Goal: Transaction & Acquisition: Purchase product/service

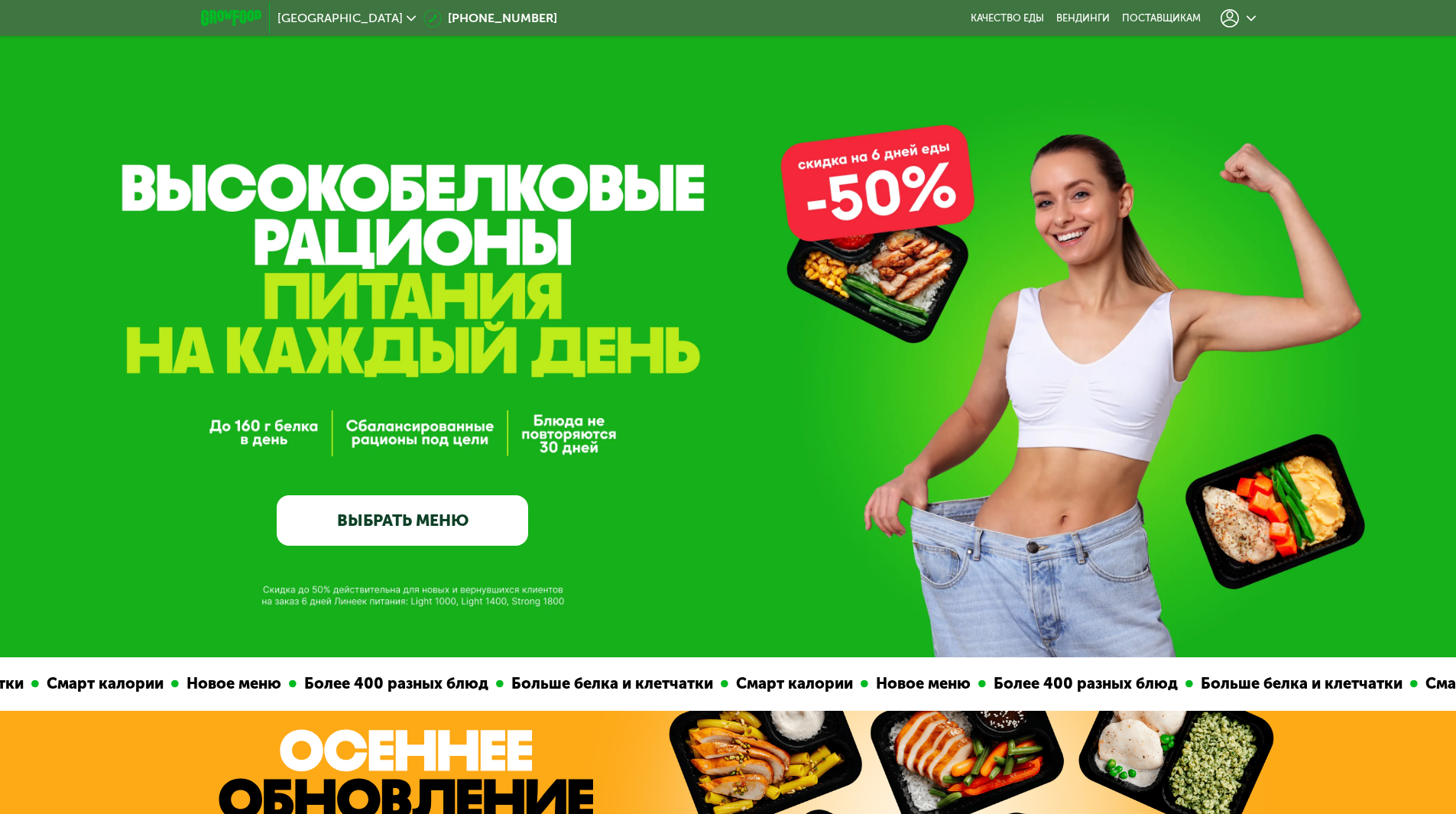
click at [442, 508] on link "ВЫБРАТЬ МЕНЮ" at bounding box center [403, 520] width 251 height 50
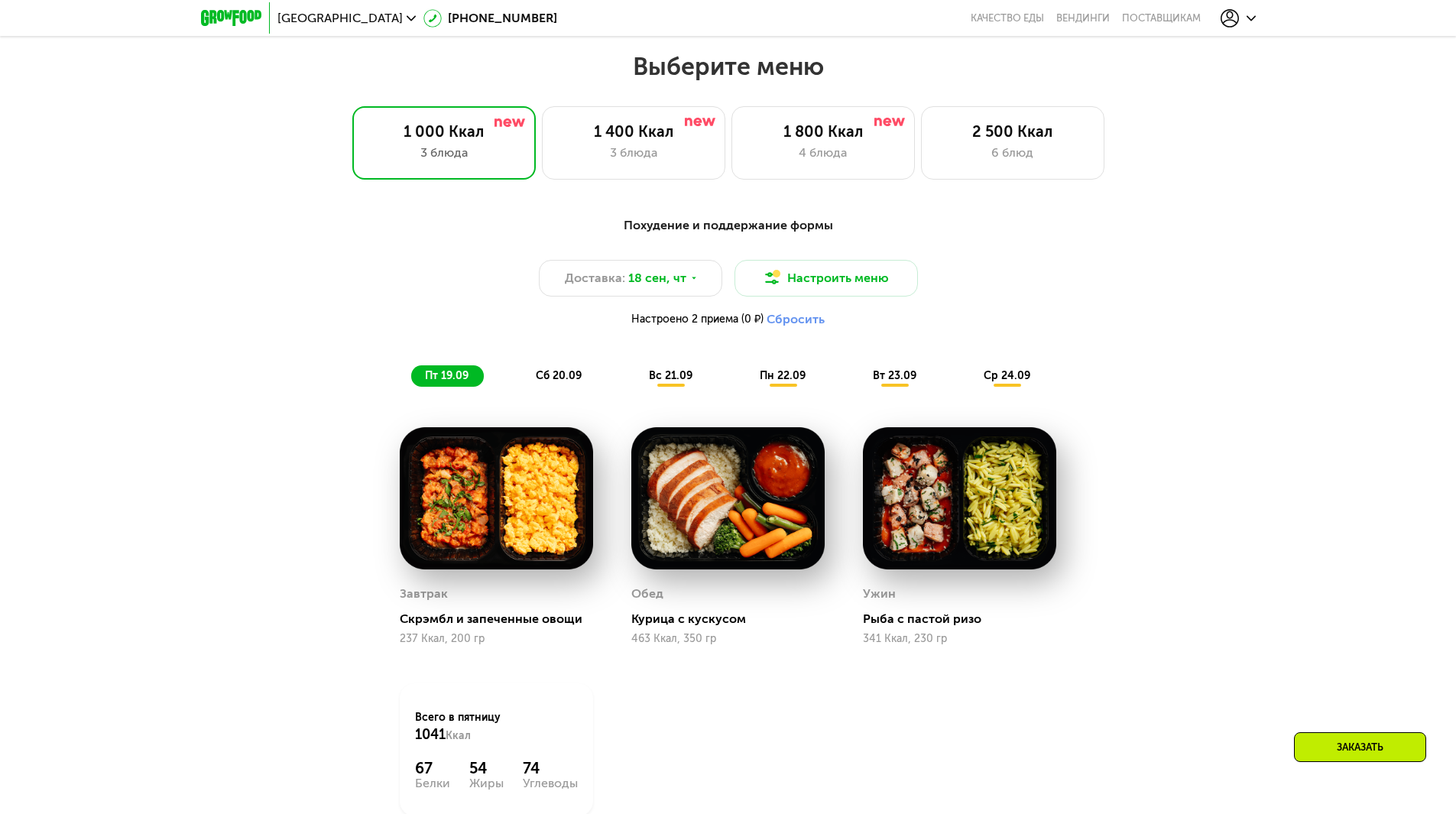
scroll to position [1267, 0]
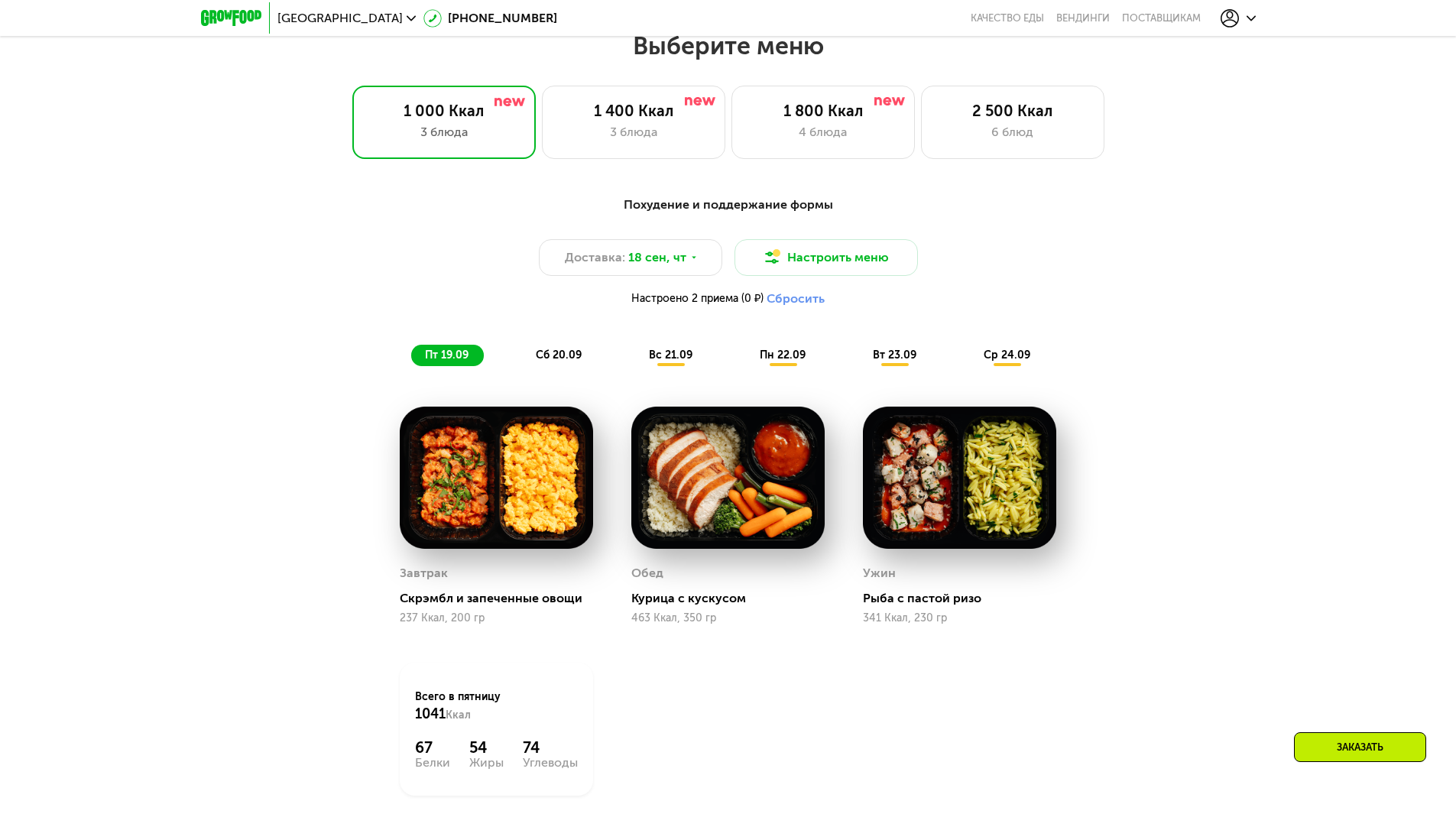
click at [796, 355] on span "пн 22.09" at bounding box center [782, 354] width 46 height 13
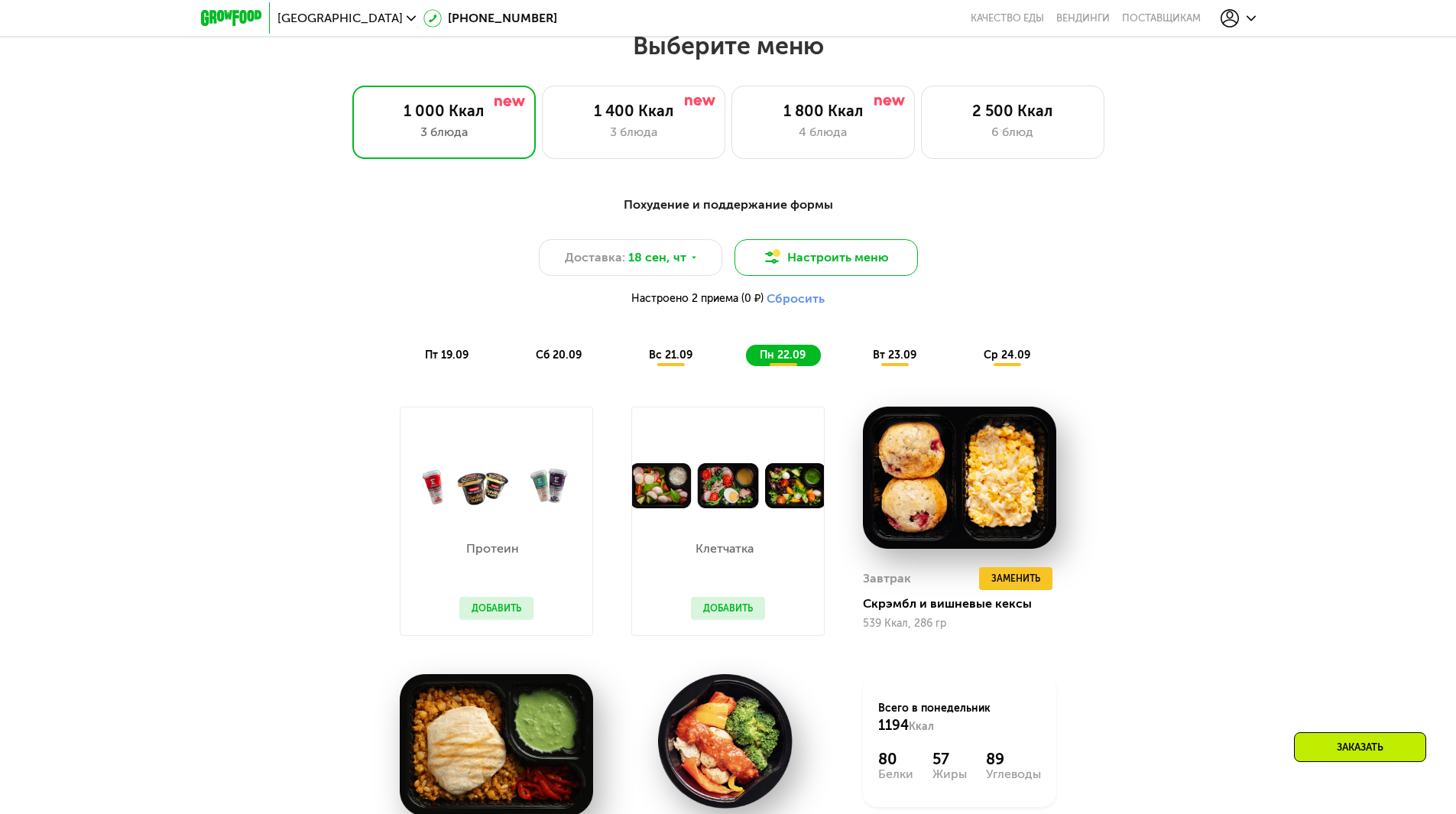
click at [879, 258] on button "Настроить меню" at bounding box center [826, 257] width 183 height 37
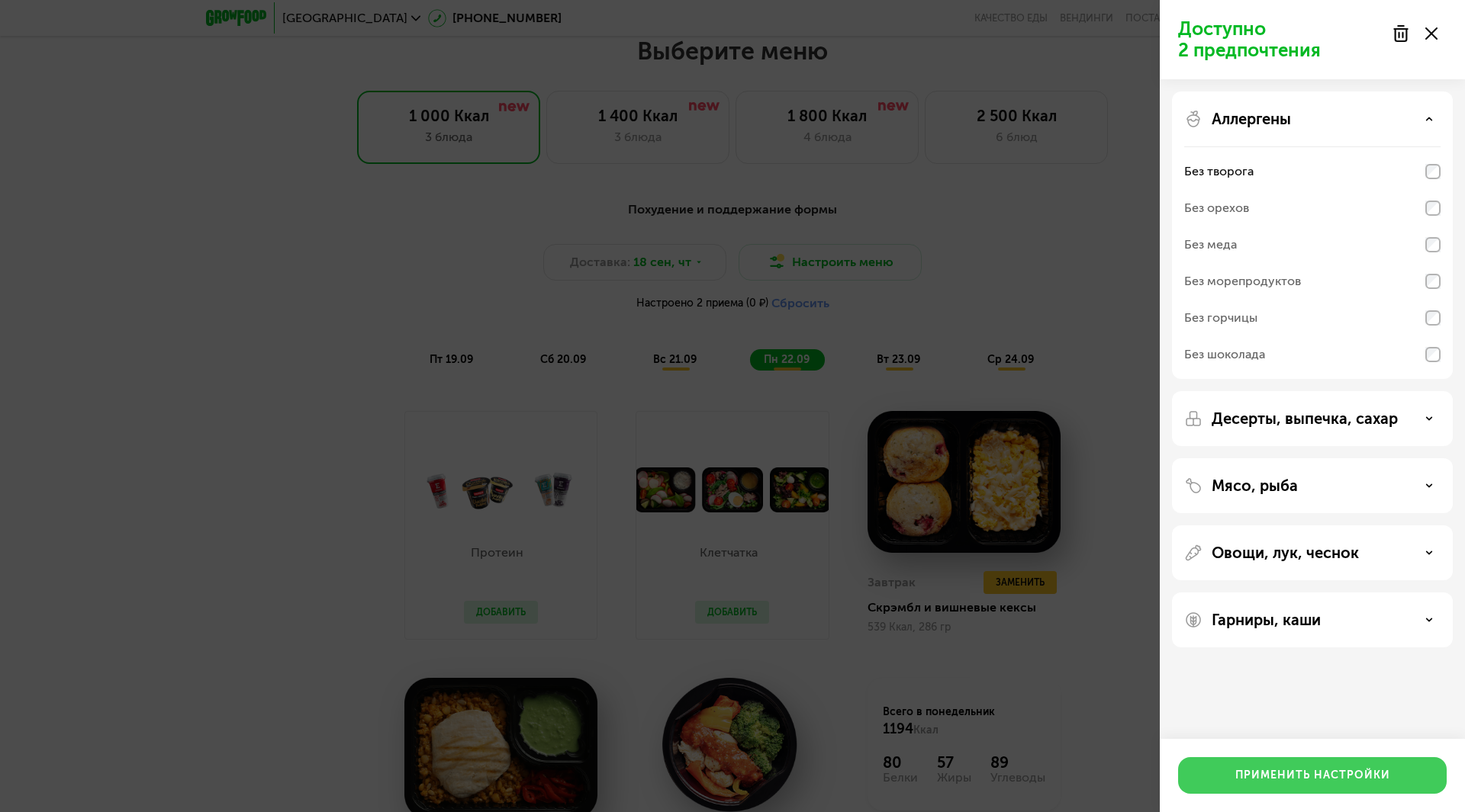
click at [1343, 765] on button "Применить настройки" at bounding box center [1312, 775] width 269 height 37
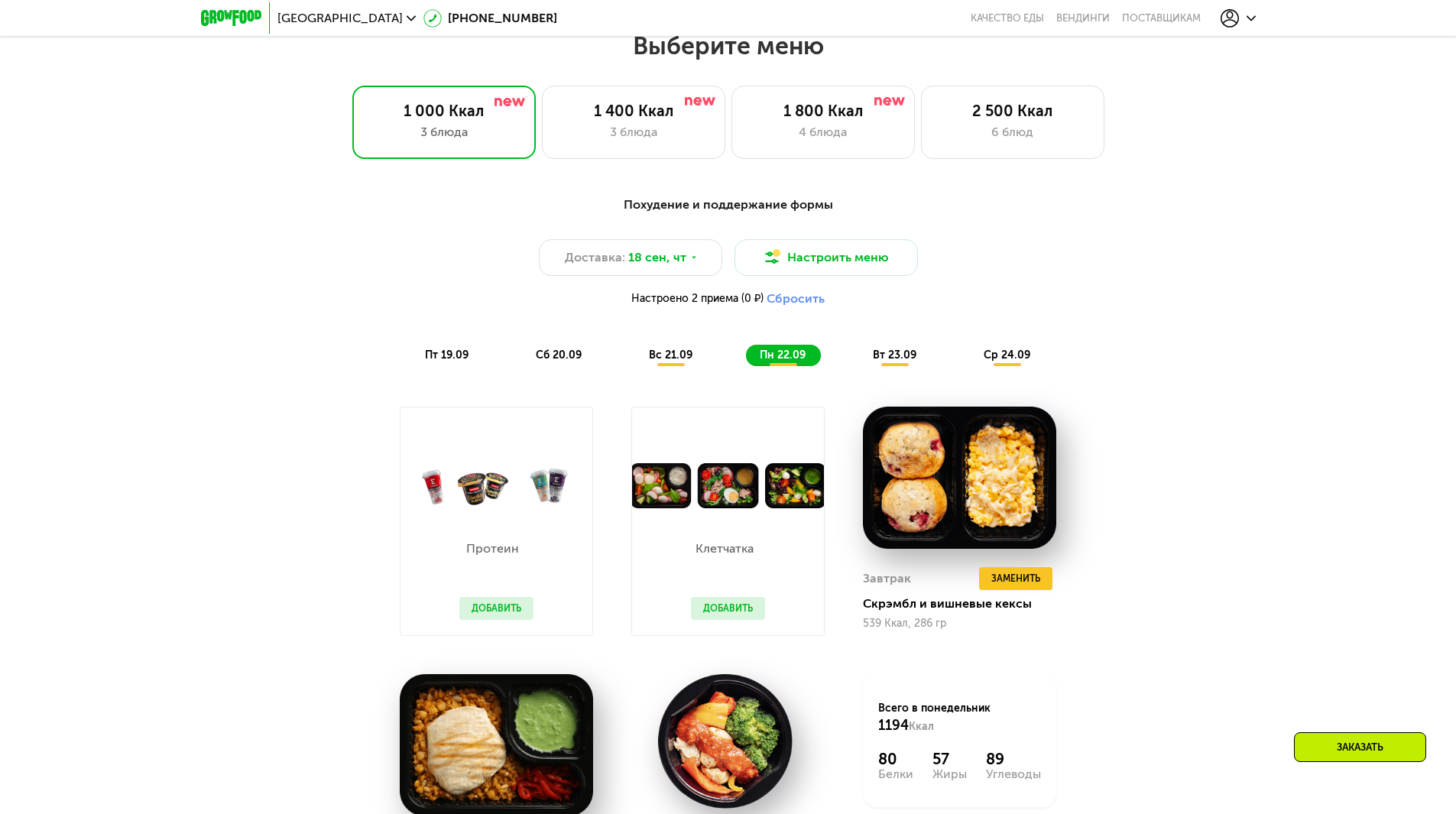
scroll to position [1343, 0]
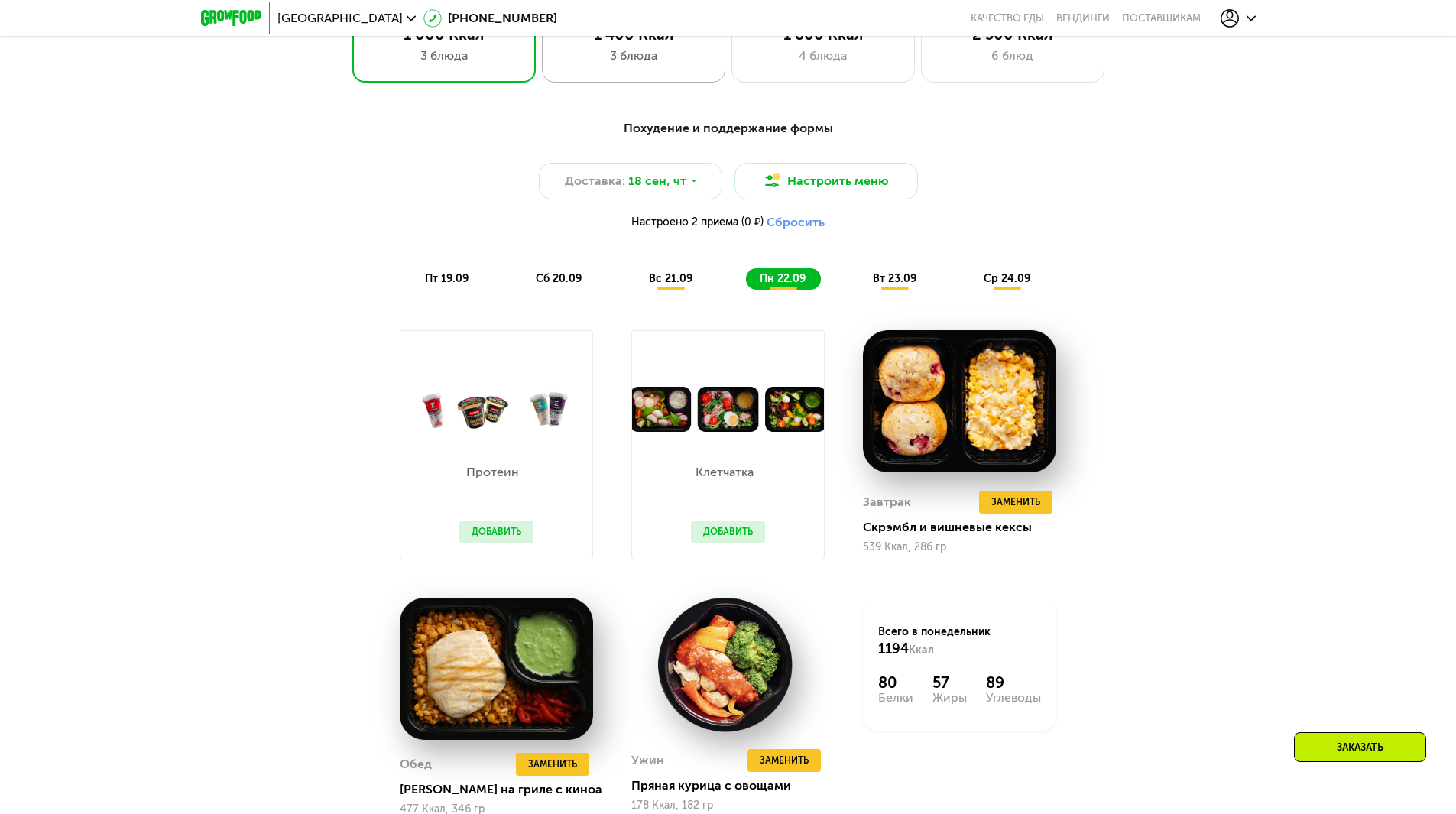
click at [642, 62] on div "3 блюда" at bounding box center [633, 55] width 151 height 19
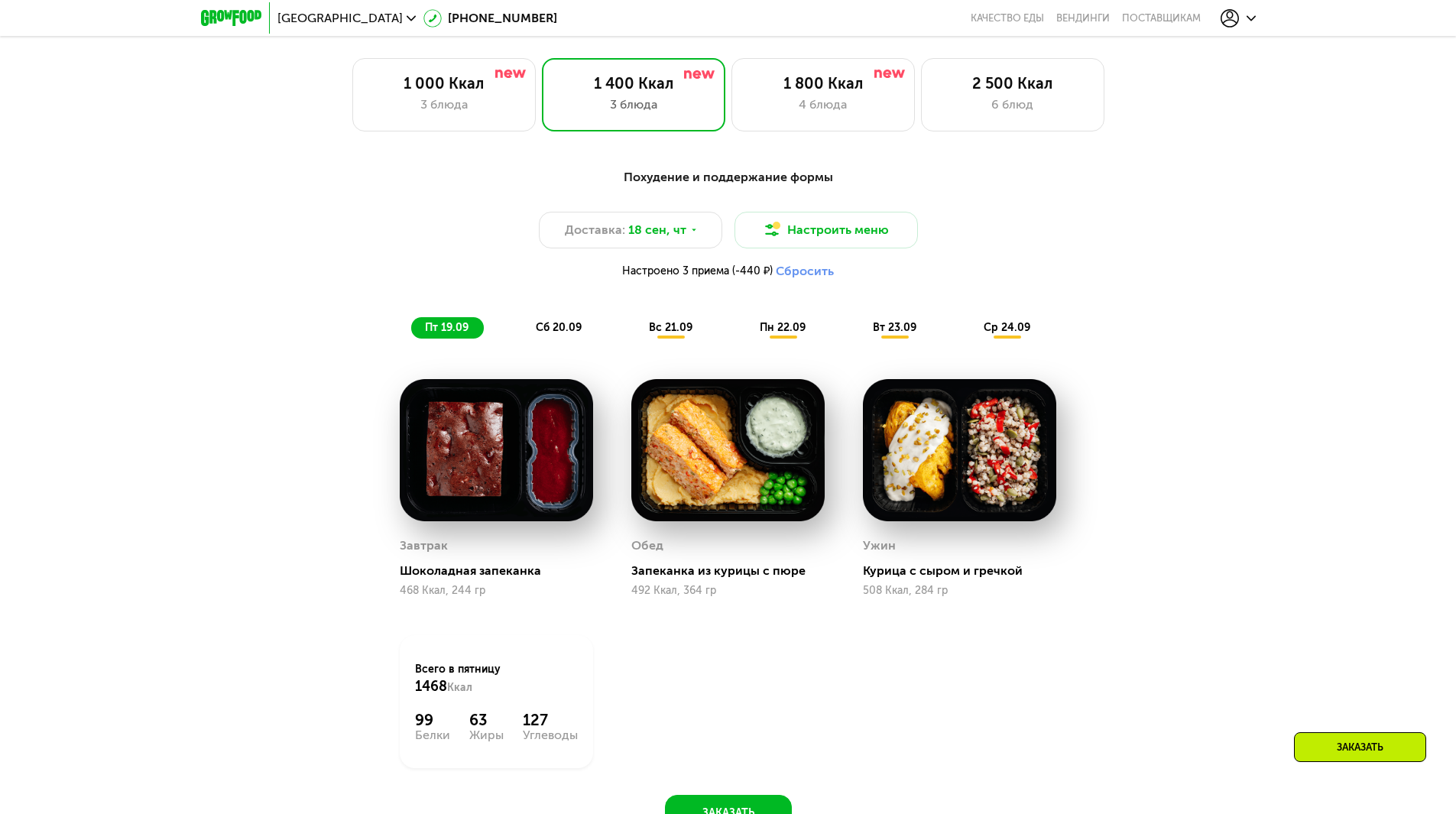
scroll to position [1267, 0]
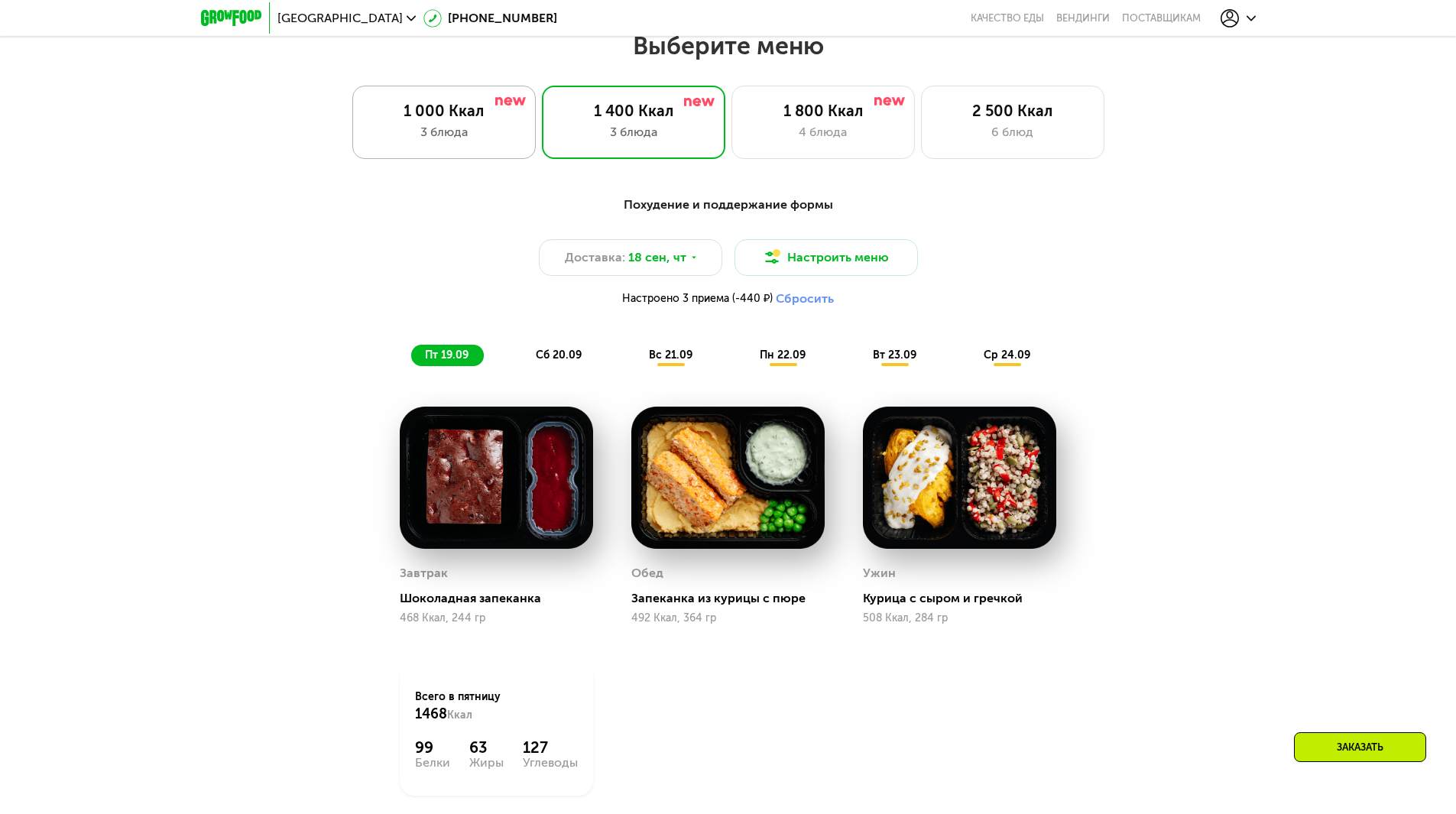
click at [445, 118] on div "1 000 Ккал" at bounding box center [443, 111] width 151 height 19
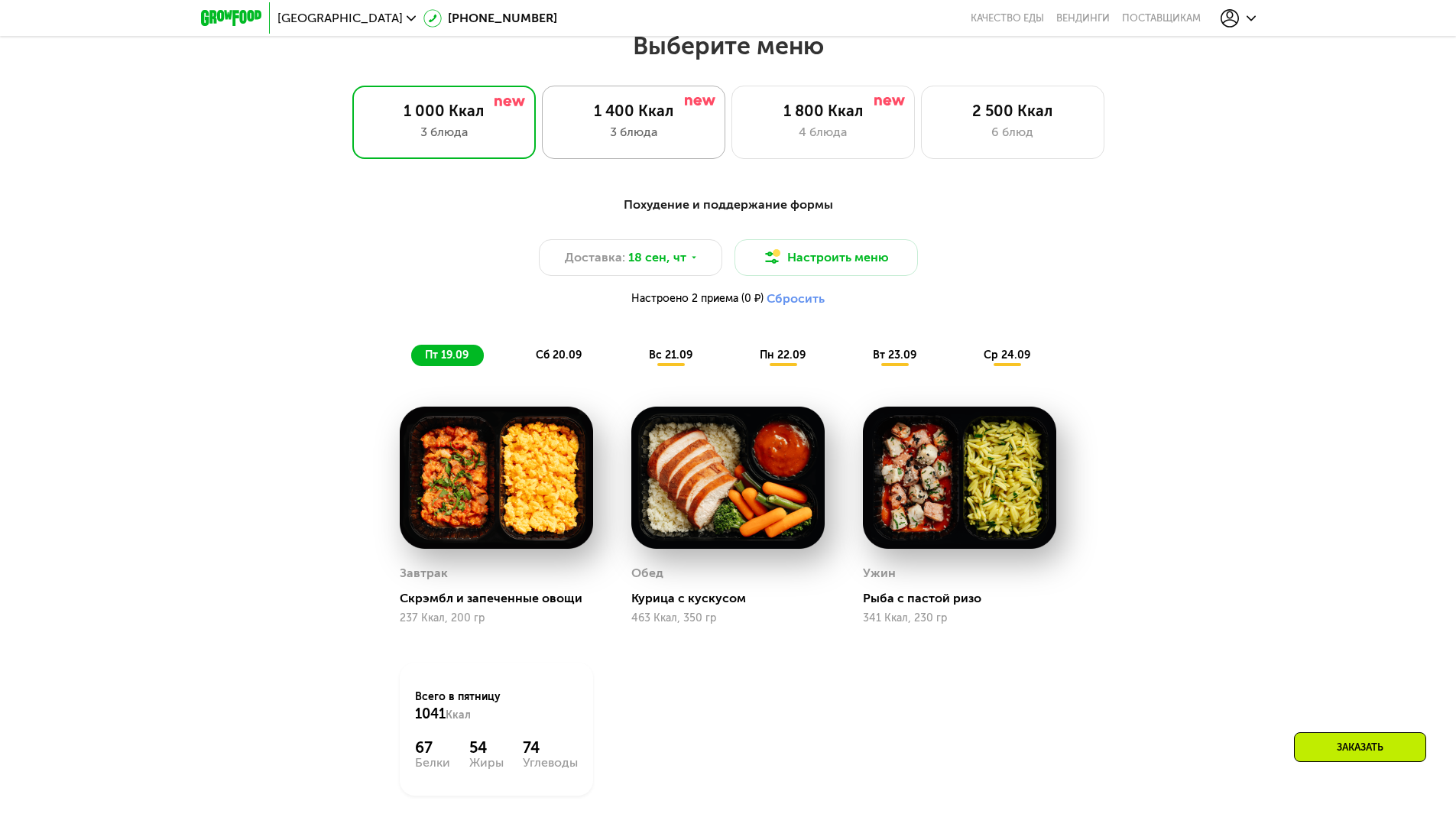
click at [611, 120] on div "1 400 Ккал" at bounding box center [633, 111] width 151 height 19
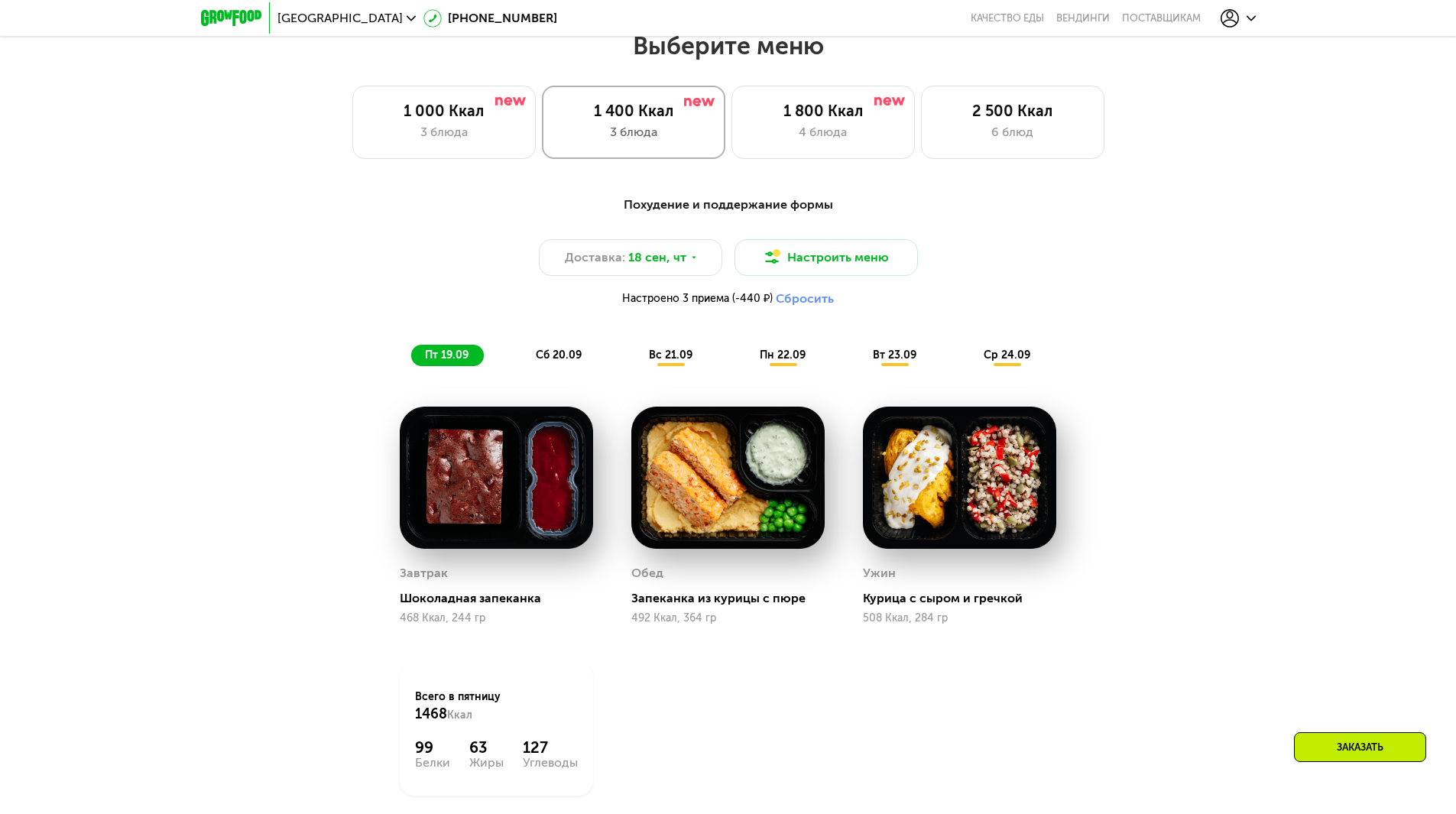
click at [654, 141] on div "3 блюда" at bounding box center [633, 132] width 151 height 19
click at [609, 133] on div "3 блюда" at bounding box center [633, 132] width 151 height 19
click at [459, 141] on div "3 блюда" at bounding box center [443, 132] width 151 height 19
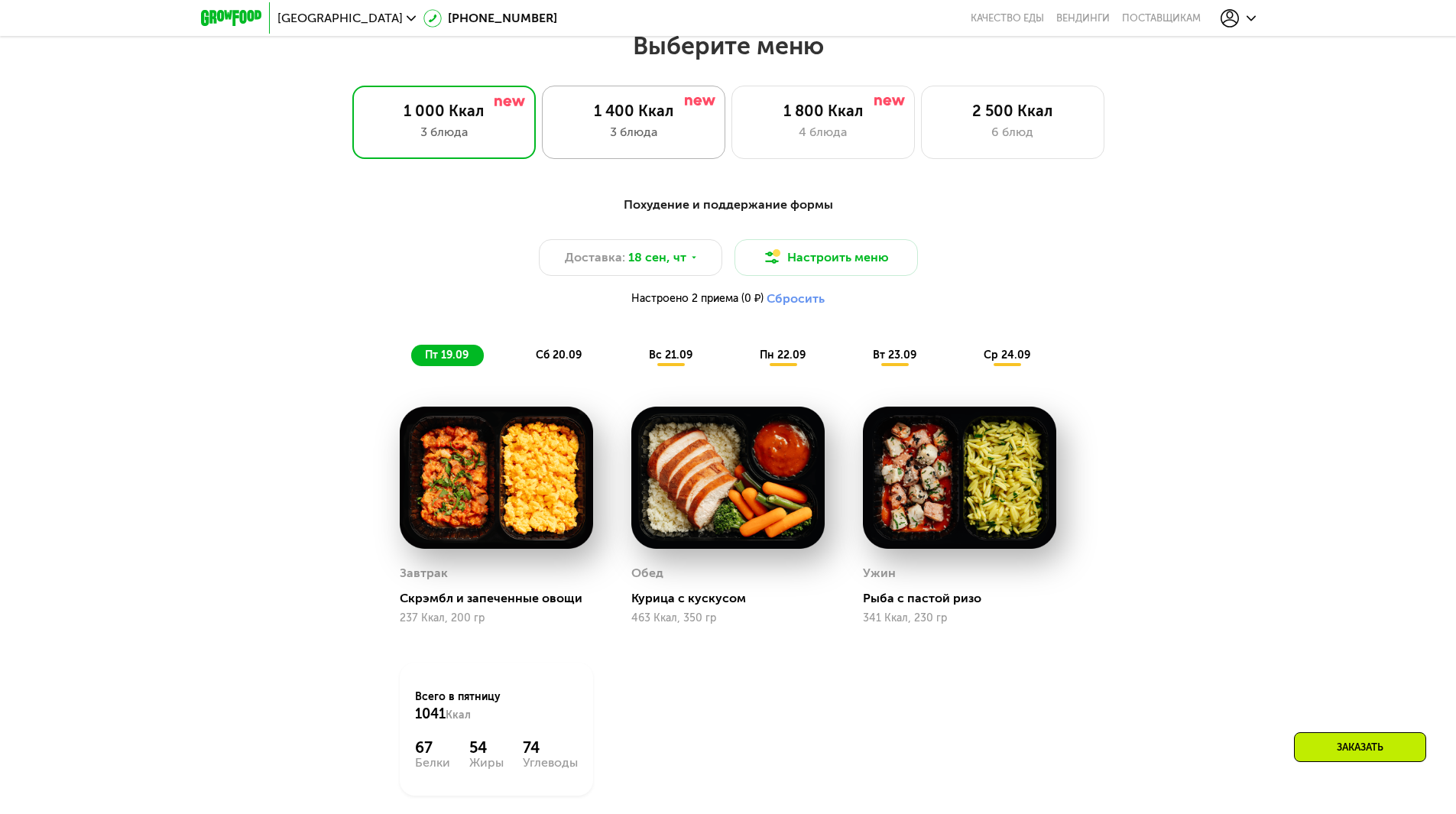
click at [685, 141] on div "3 блюда" at bounding box center [633, 132] width 151 height 19
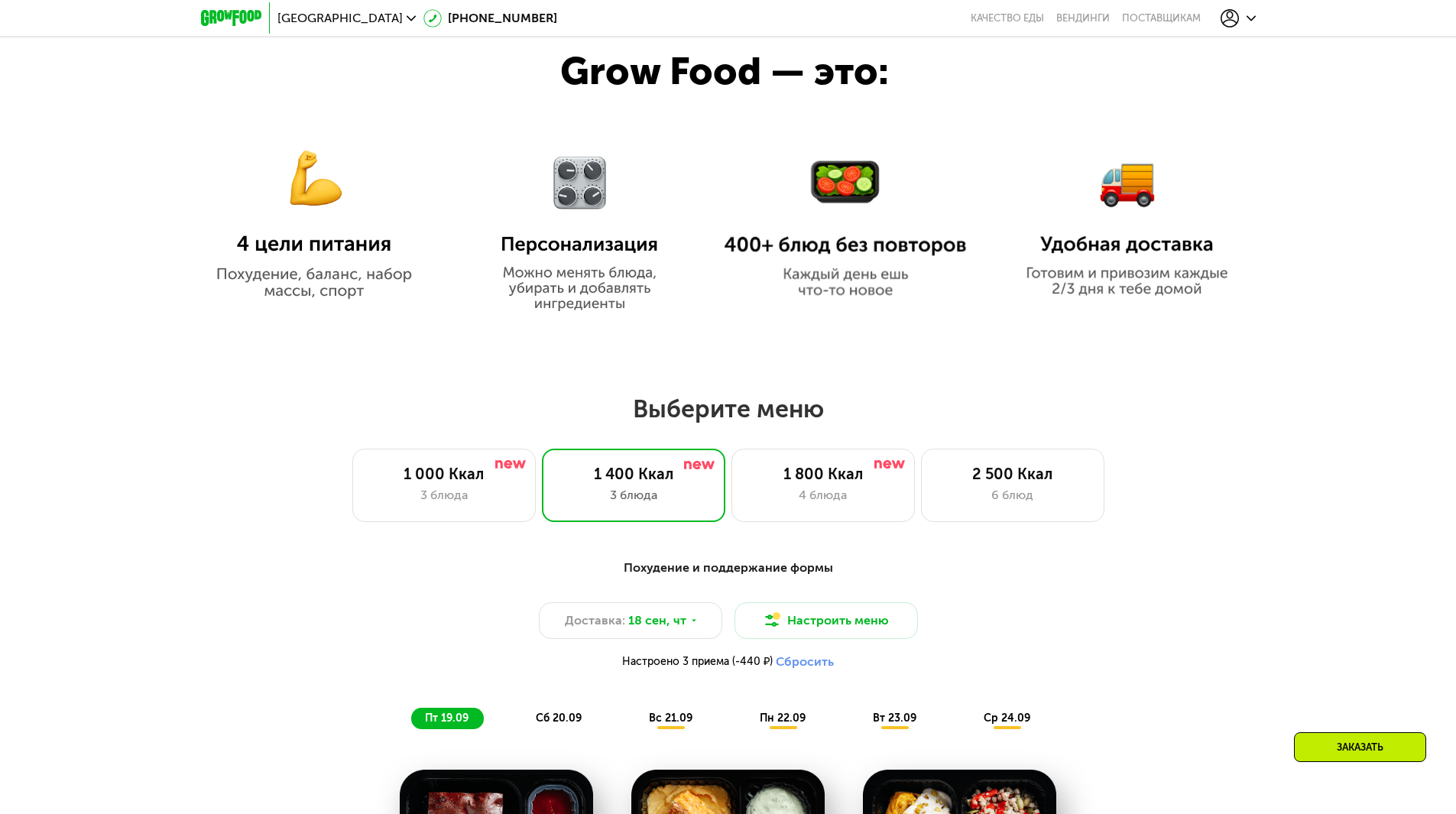
scroll to position [885, 0]
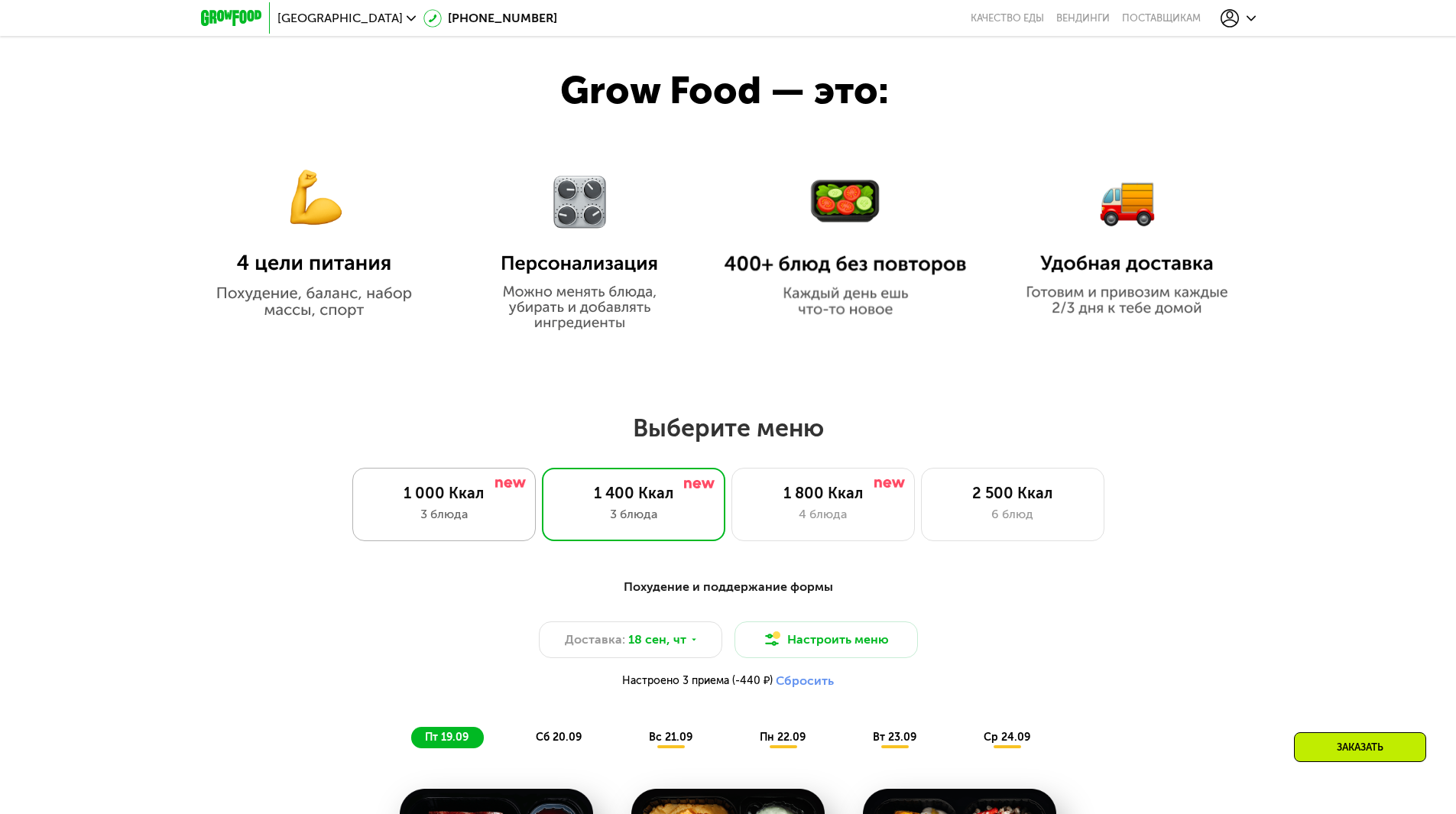
click at [460, 511] on div "3 блюда" at bounding box center [443, 514] width 151 height 19
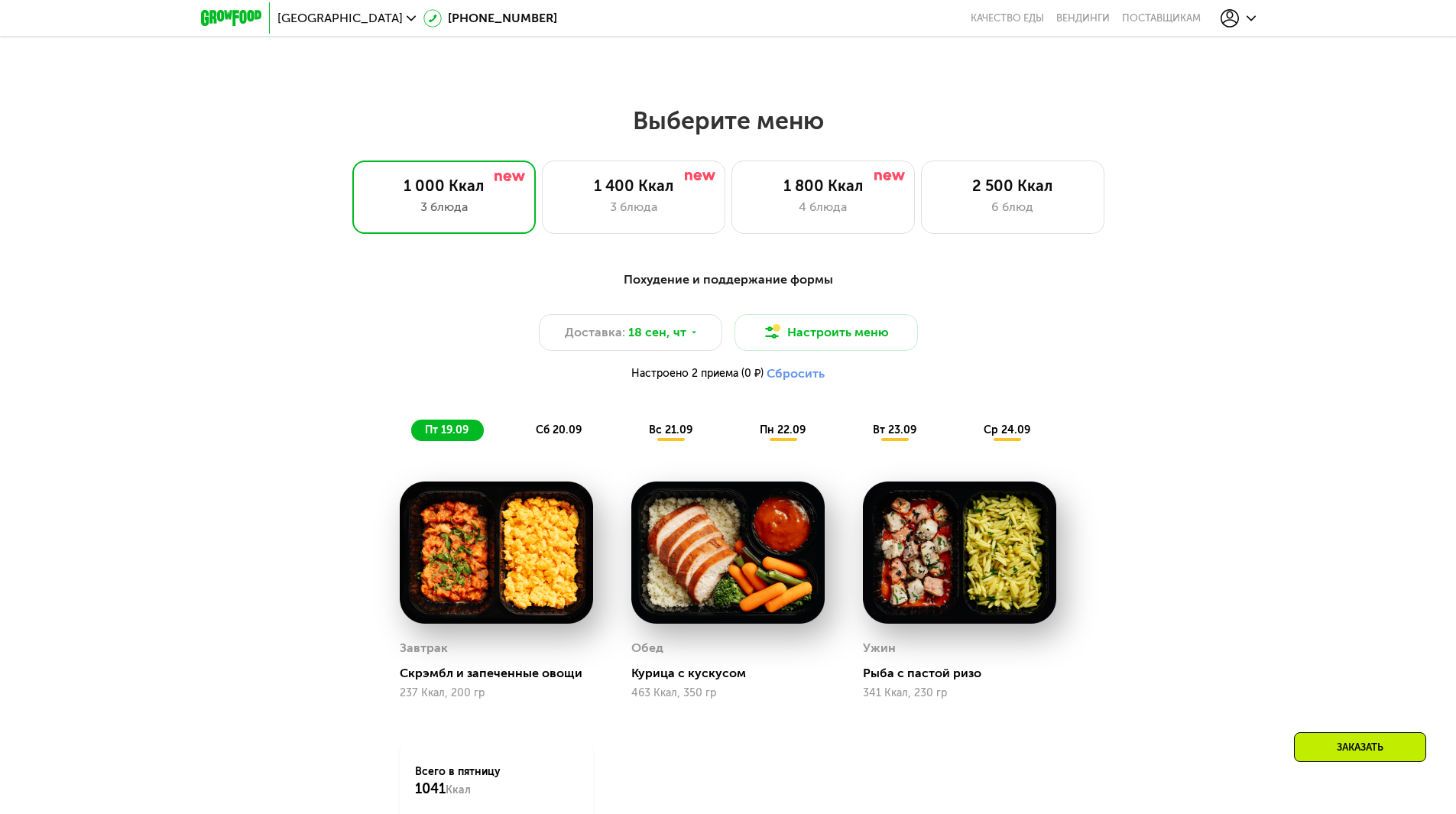
scroll to position [1191, 0]
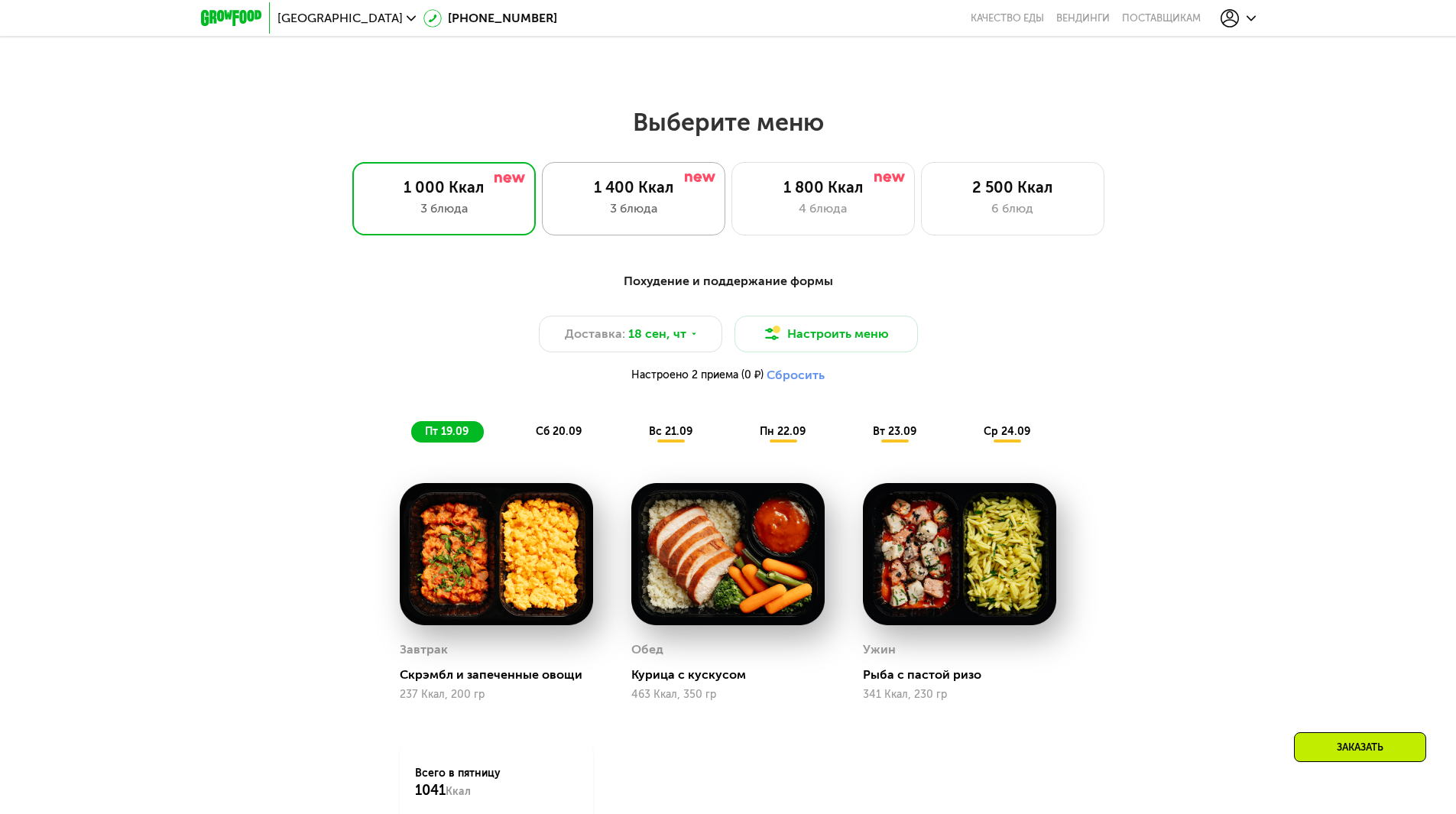
click at [627, 184] on div "1 400 Ккал" at bounding box center [633, 187] width 151 height 19
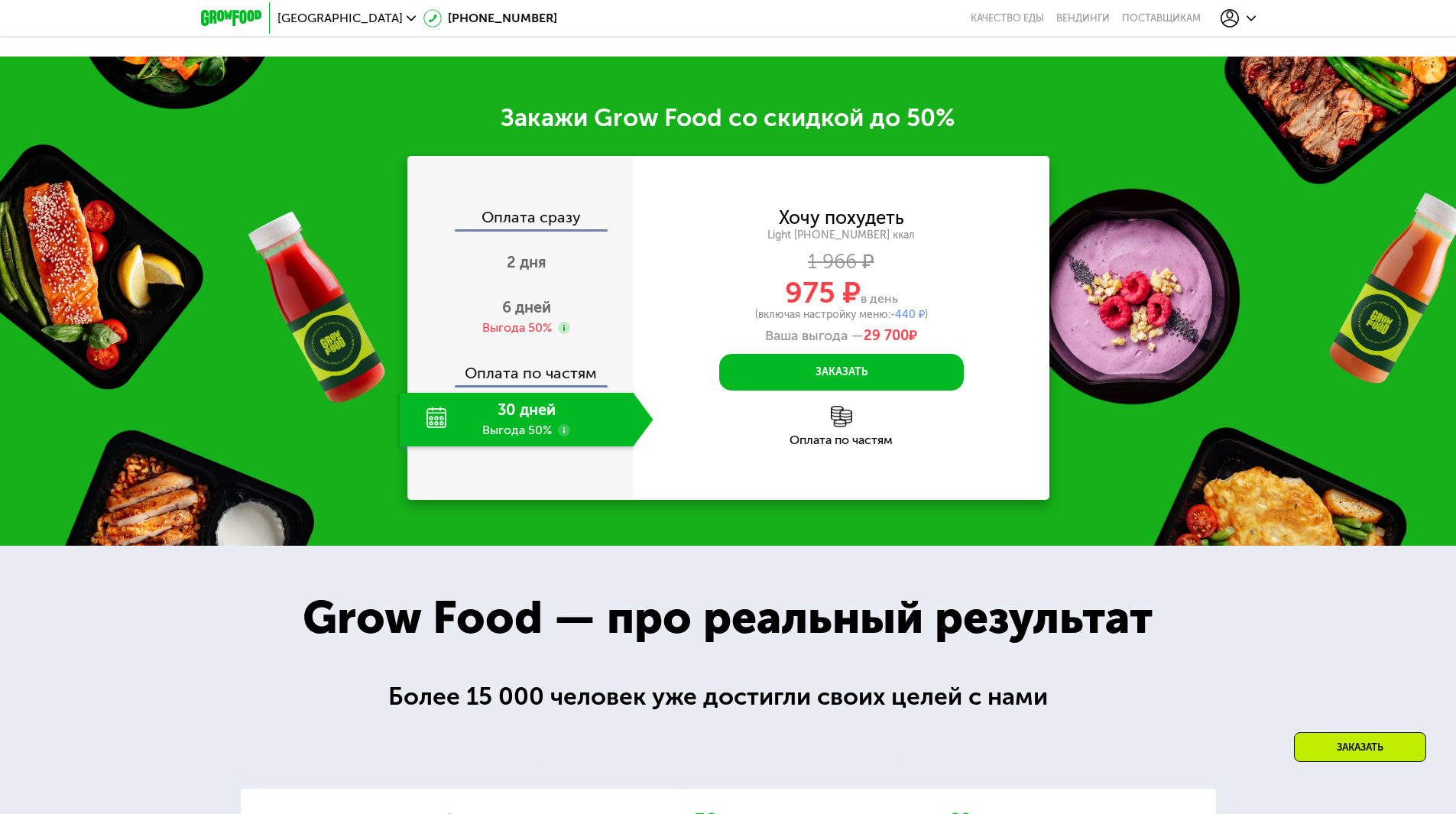
scroll to position [2032, 0]
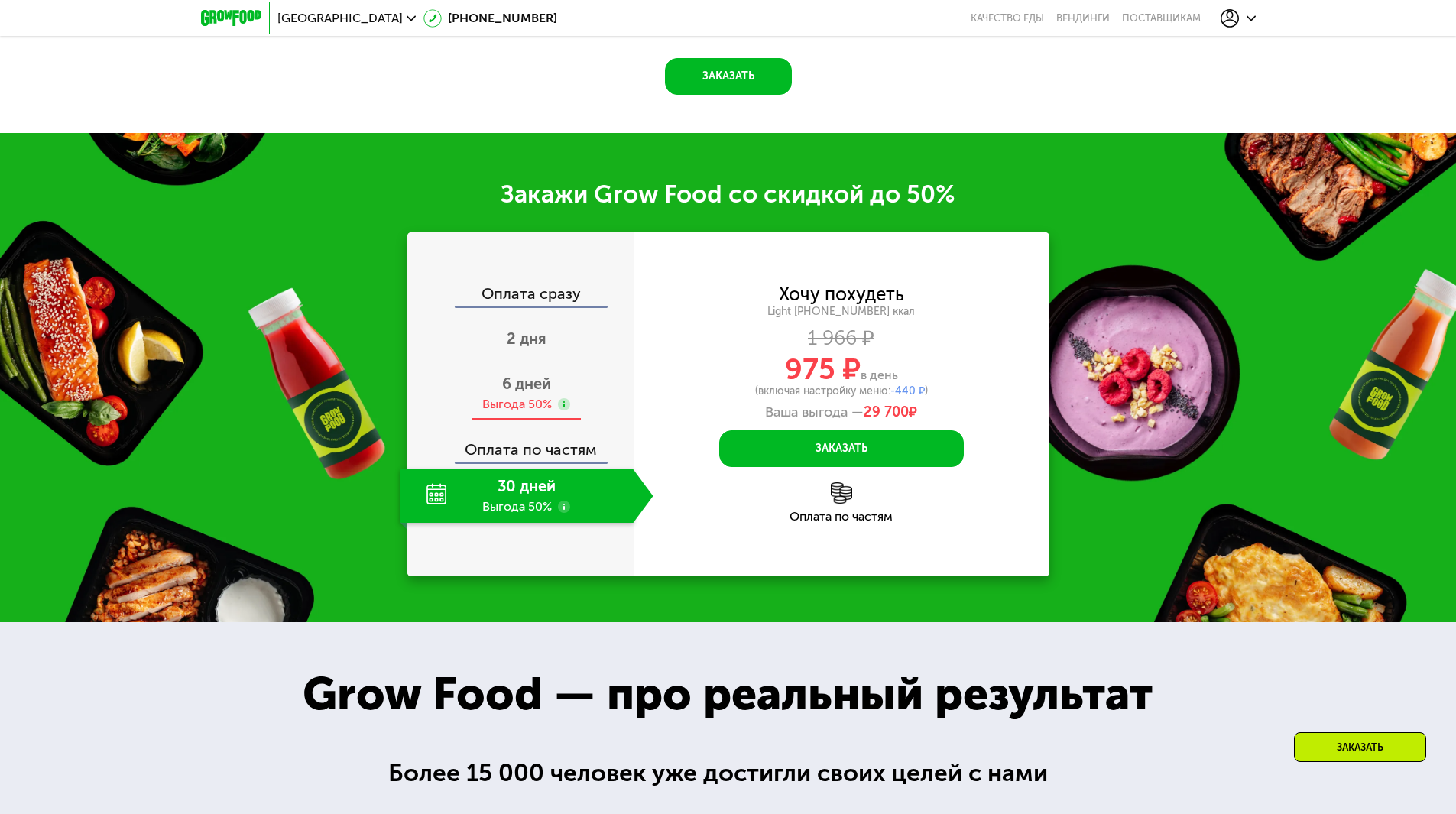
click at [538, 388] on span "6 дней" at bounding box center [526, 384] width 48 height 19
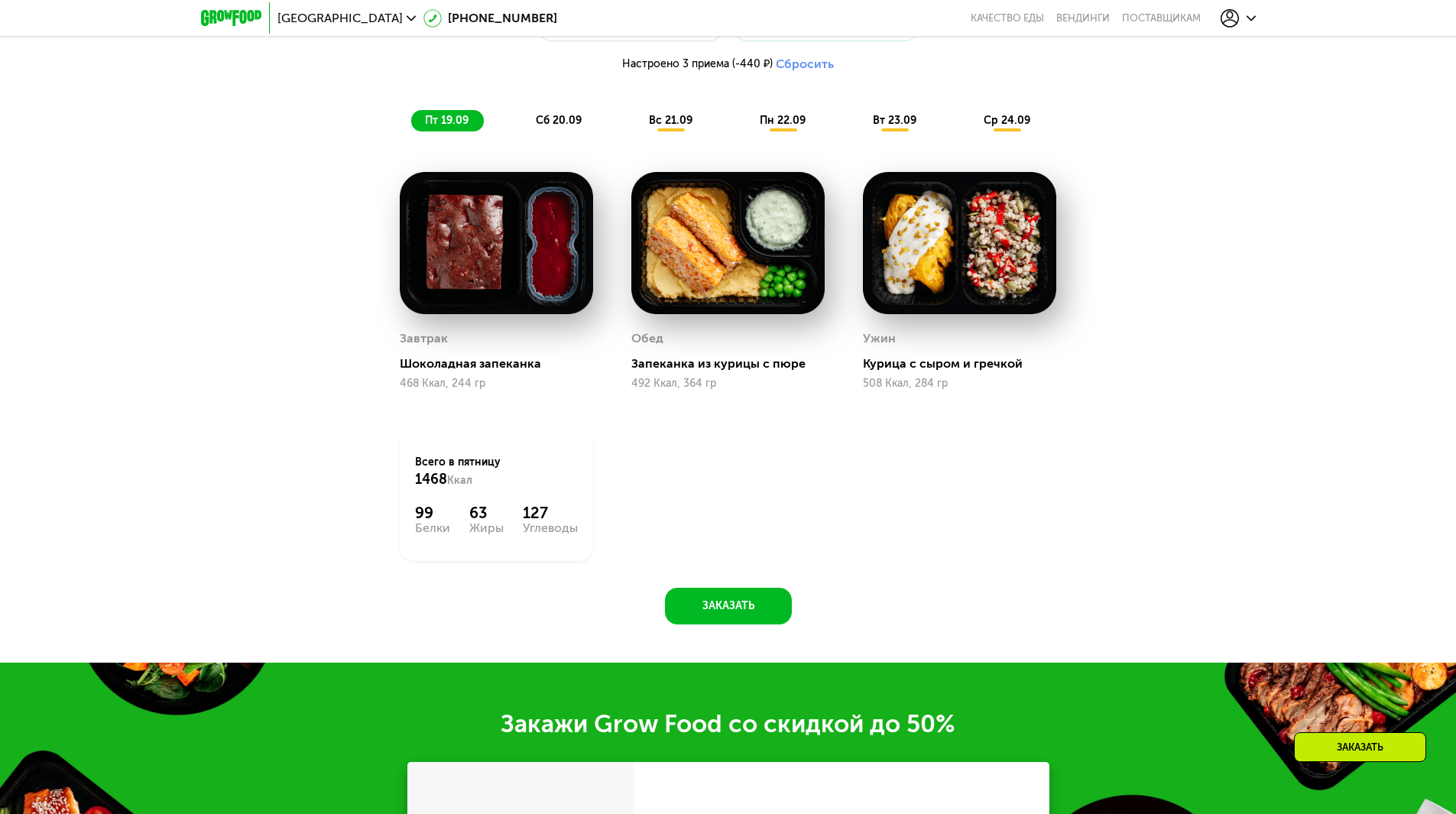
scroll to position [1496, 0]
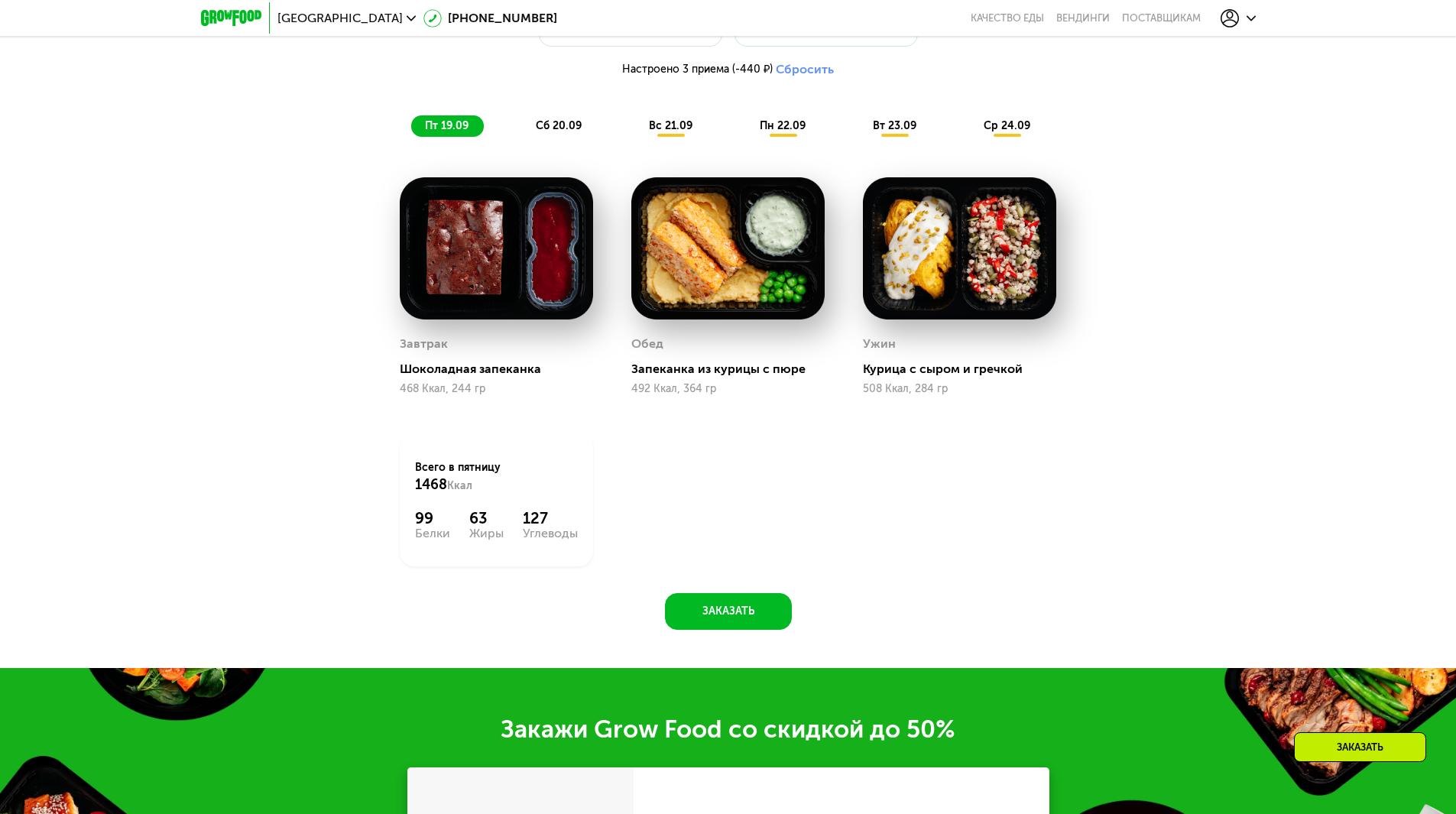
click at [791, 133] on span "пн 22.09" at bounding box center [782, 126] width 46 height 13
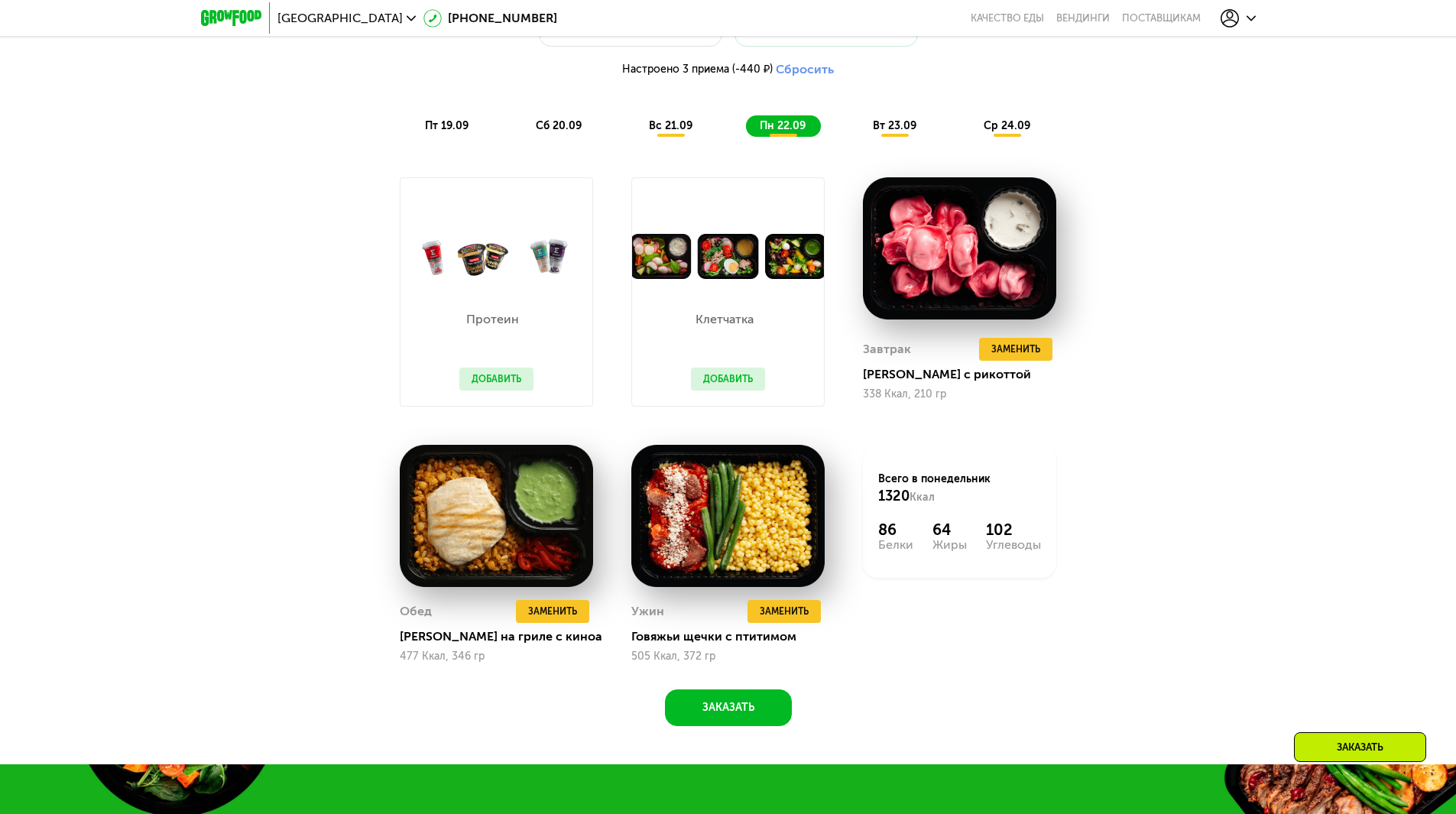
click at [889, 145] on div "Похудение и поддержание формы Доставка: [DATE] Настроить меню Настроено 3 прием…" at bounding box center [728, 51] width 923 height 189
click at [893, 133] on span "вт 23.09" at bounding box center [894, 126] width 44 height 13
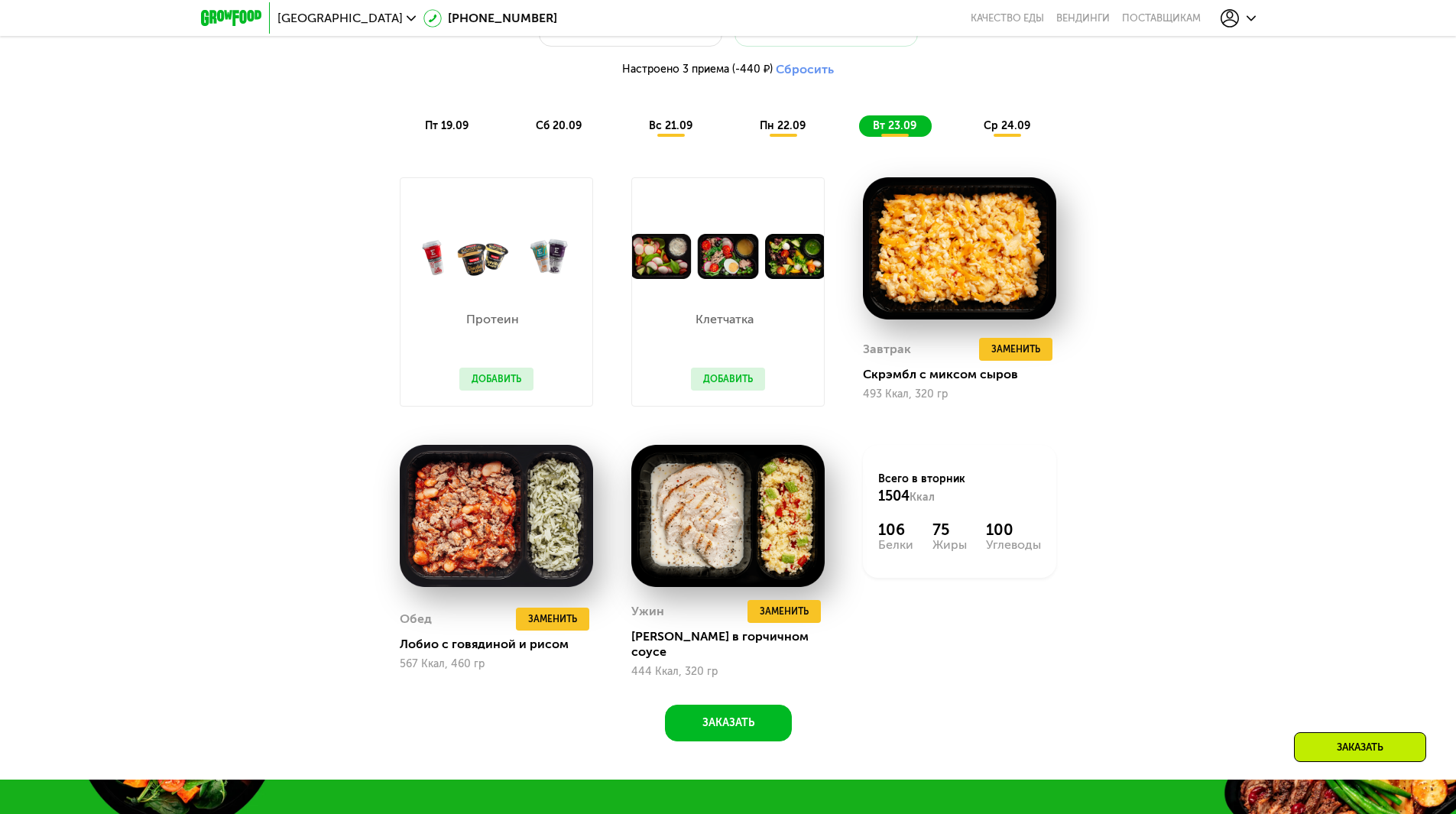
click at [989, 127] on span "ср 24.09" at bounding box center [1006, 126] width 46 height 13
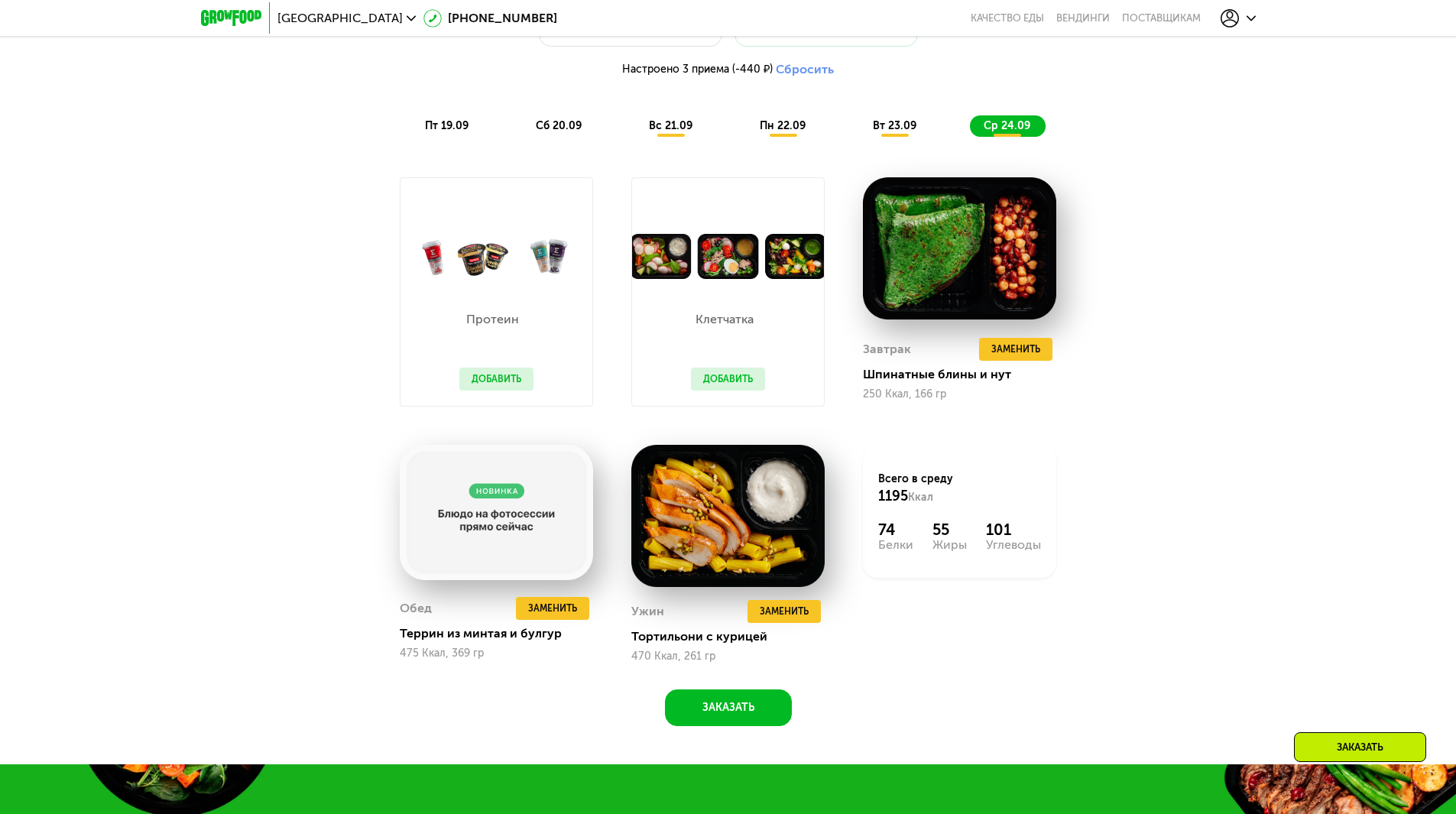
click at [437, 133] on span "пт 19.09" at bounding box center [447, 126] width 44 height 13
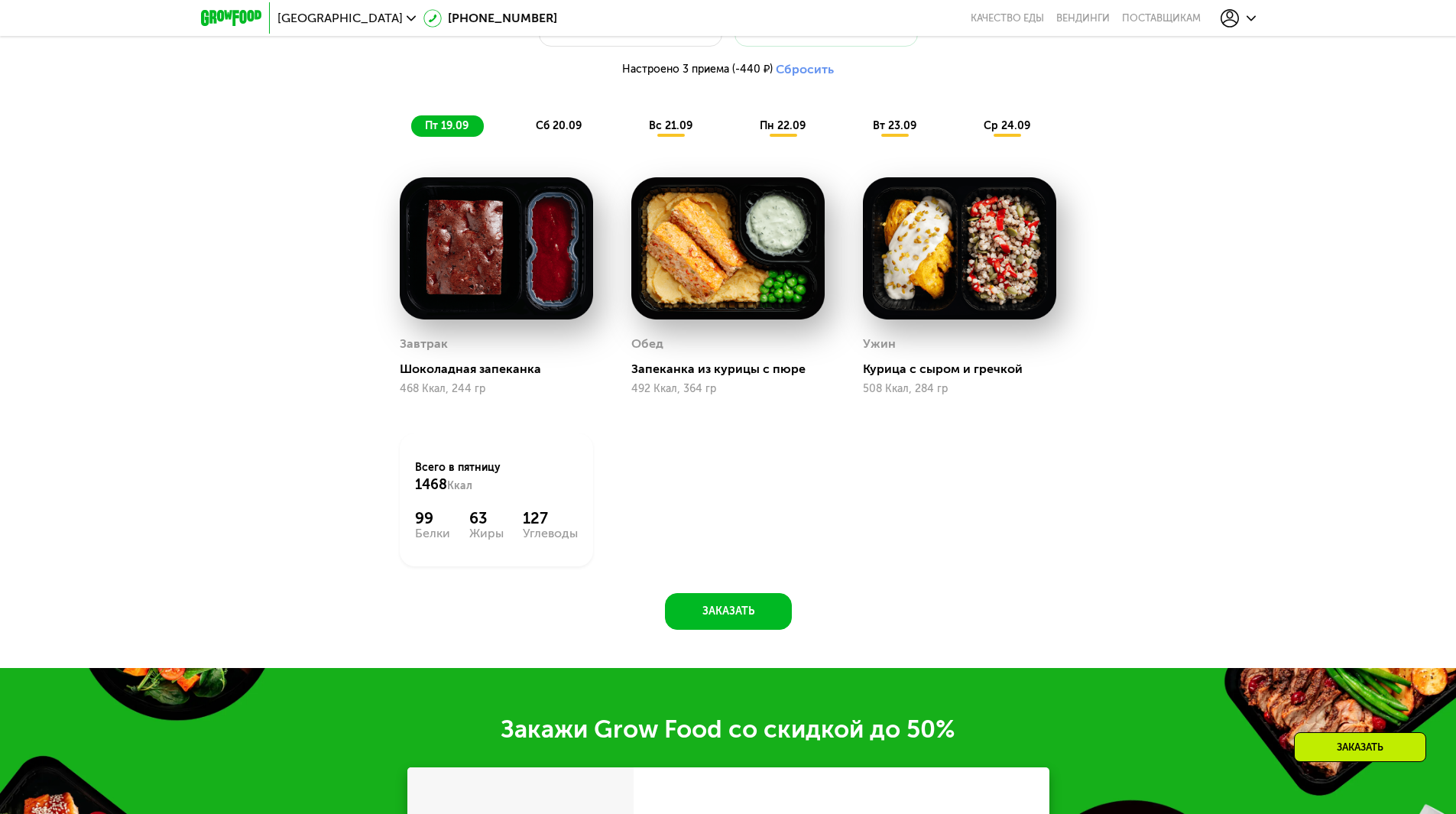
click at [582, 132] on div "сб 20.09" at bounding box center [560, 127] width 75 height 22
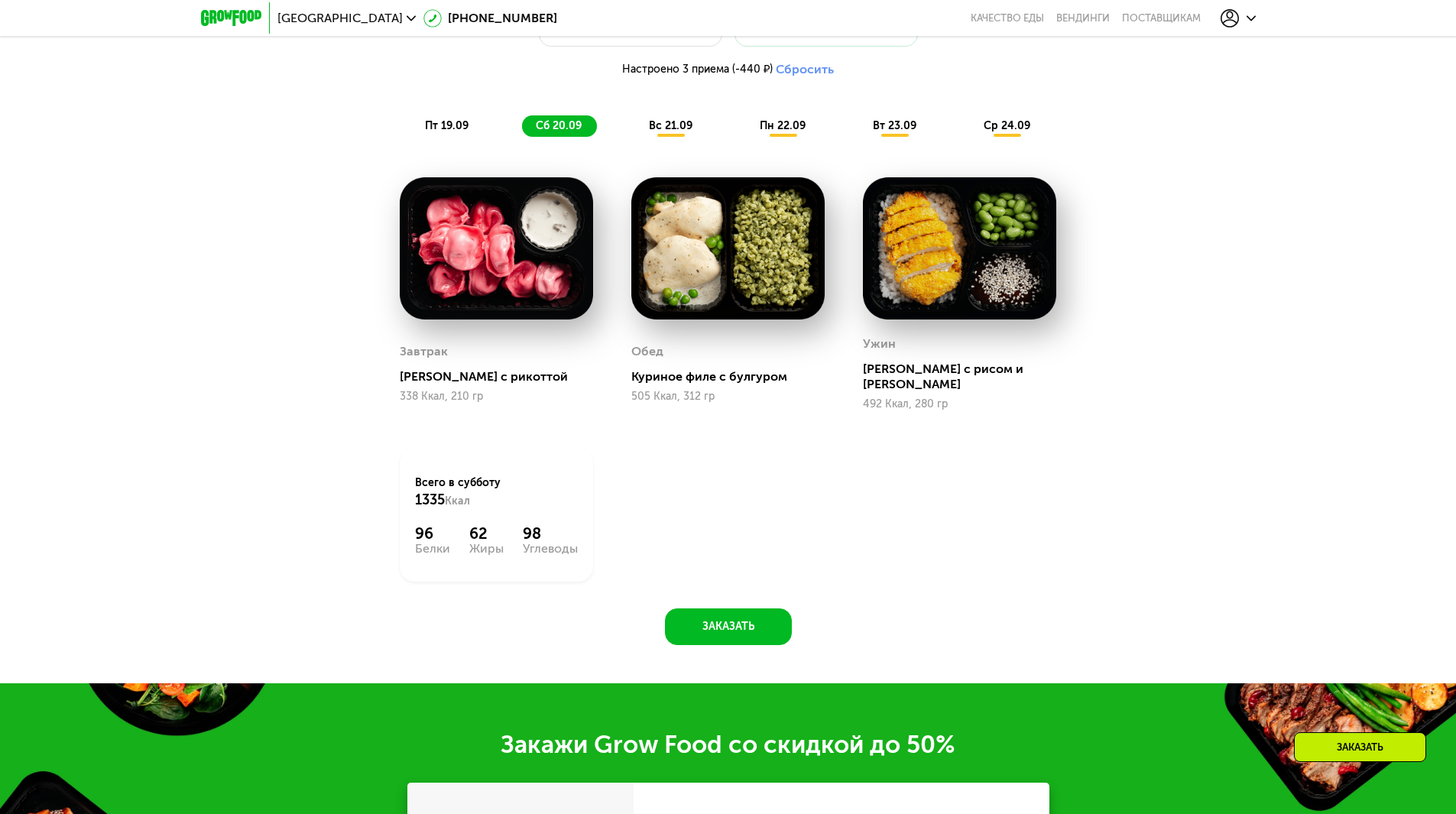
click at [644, 133] on div "вс 21.09" at bounding box center [671, 127] width 72 height 22
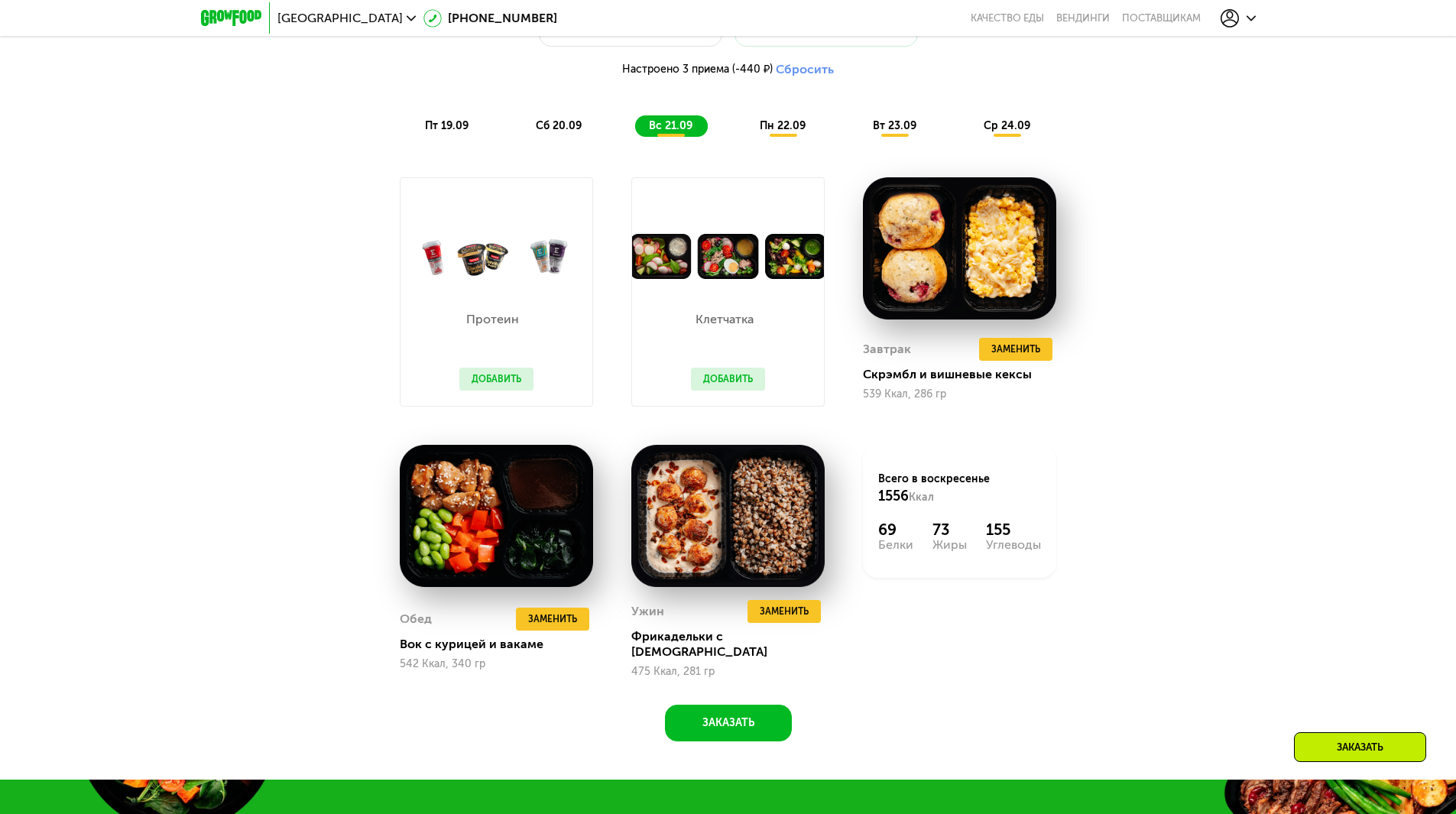
click at [768, 133] on span "пн 22.09" at bounding box center [782, 126] width 46 height 13
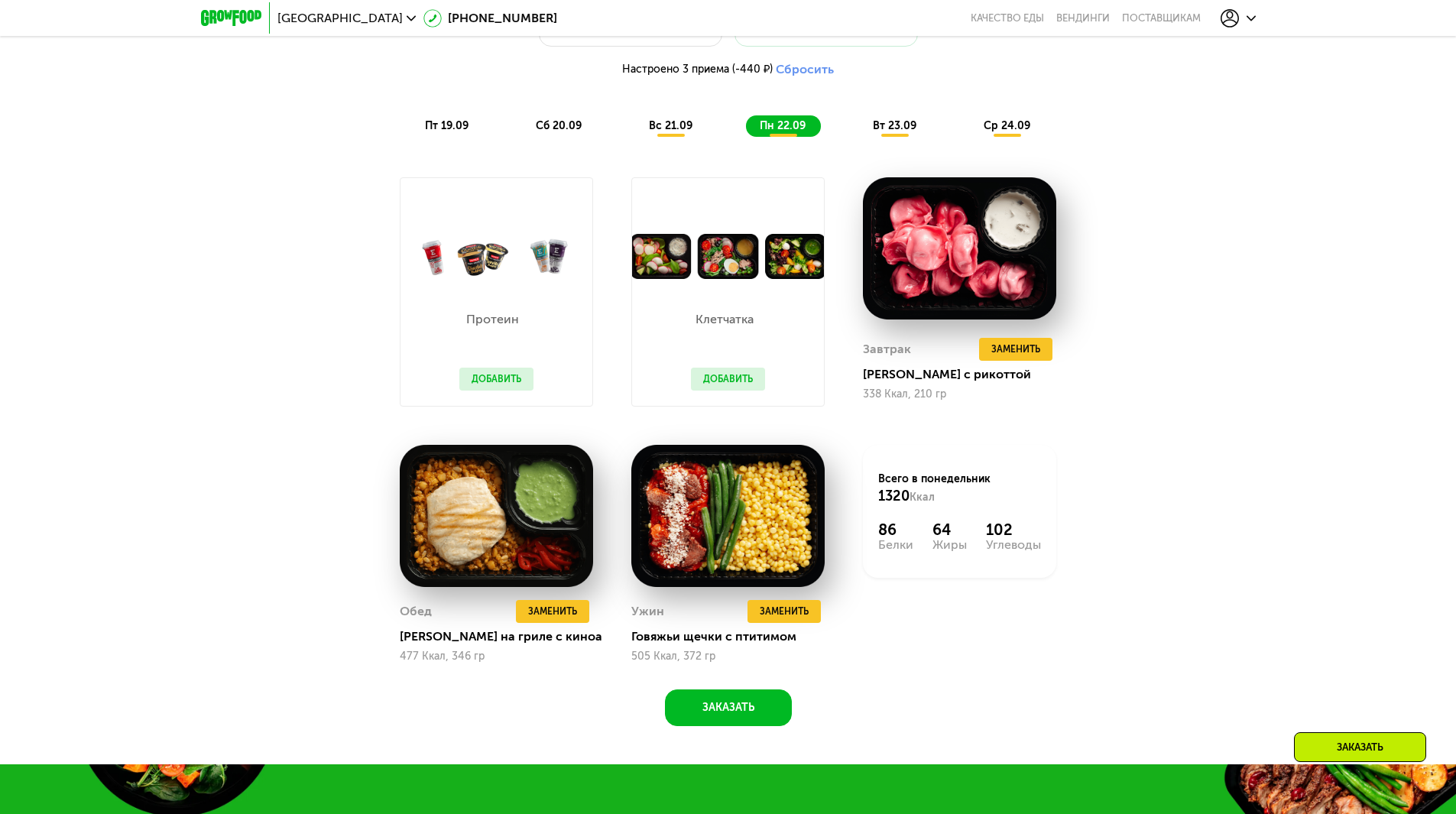
click at [893, 133] on span "вт 23.09" at bounding box center [894, 126] width 44 height 13
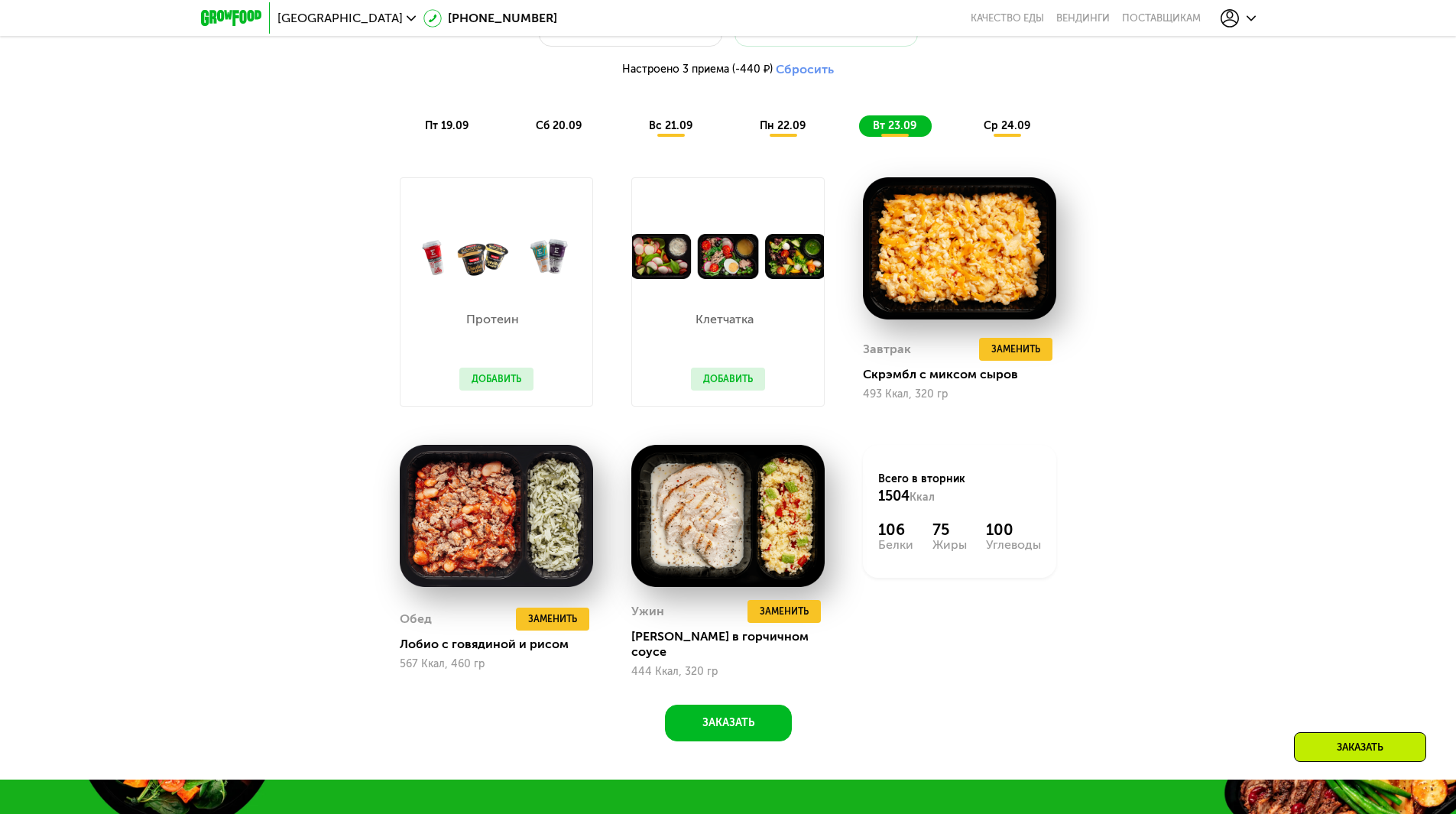
click at [995, 130] on span "ср 24.09" at bounding box center [1006, 126] width 46 height 13
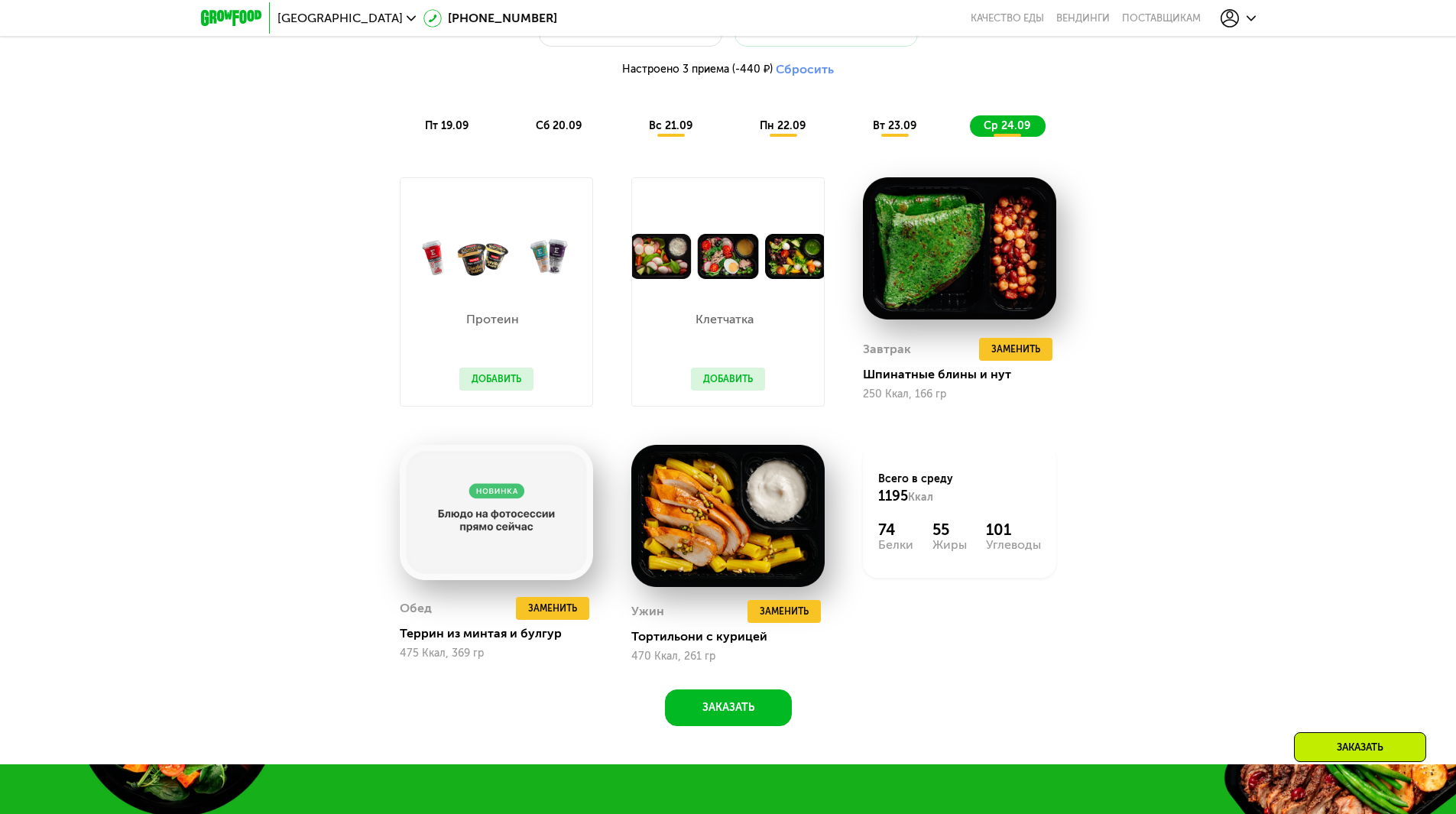
click at [543, 133] on span "сб 20.09" at bounding box center [559, 126] width 46 height 13
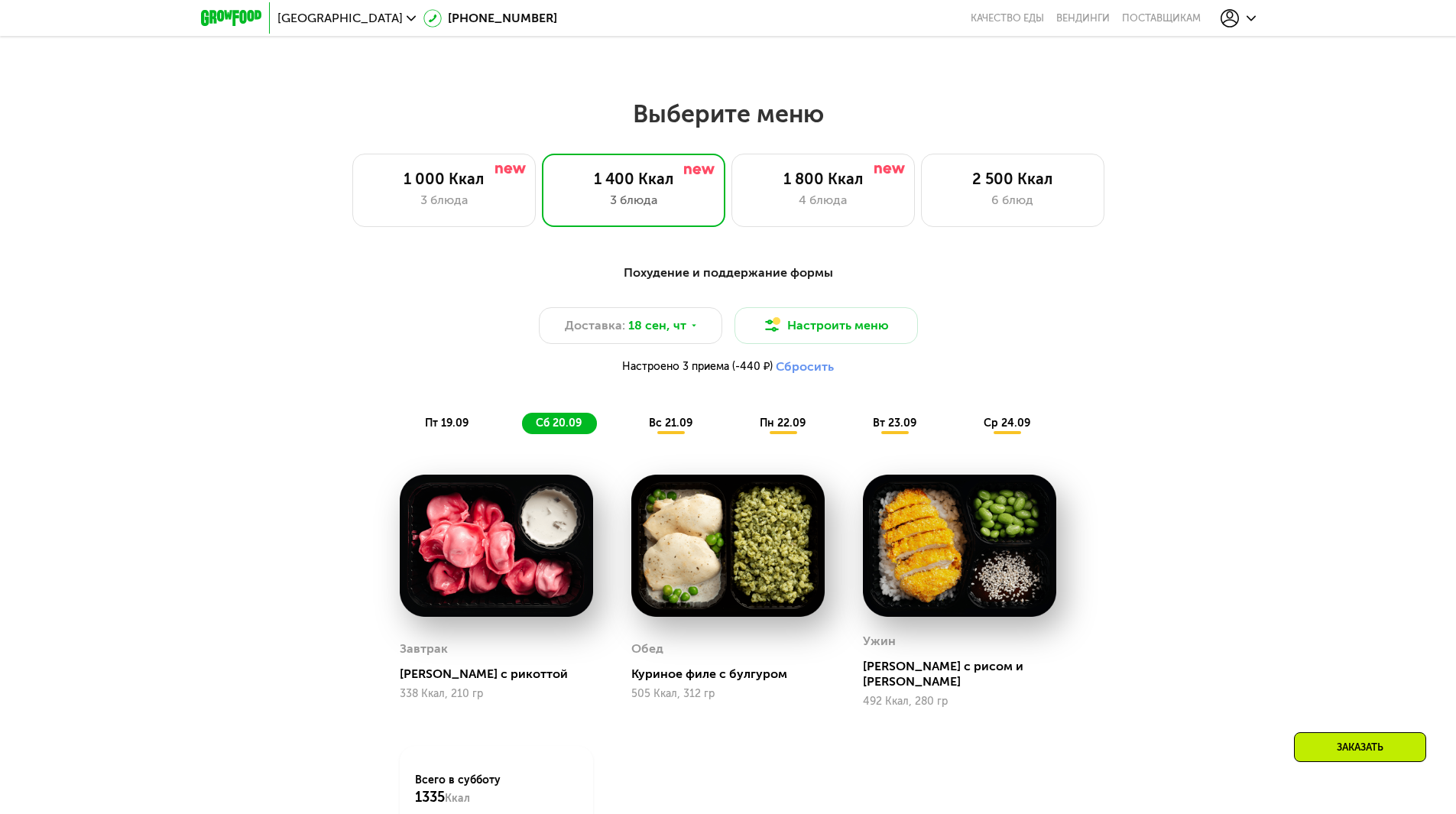
scroll to position [1191, 0]
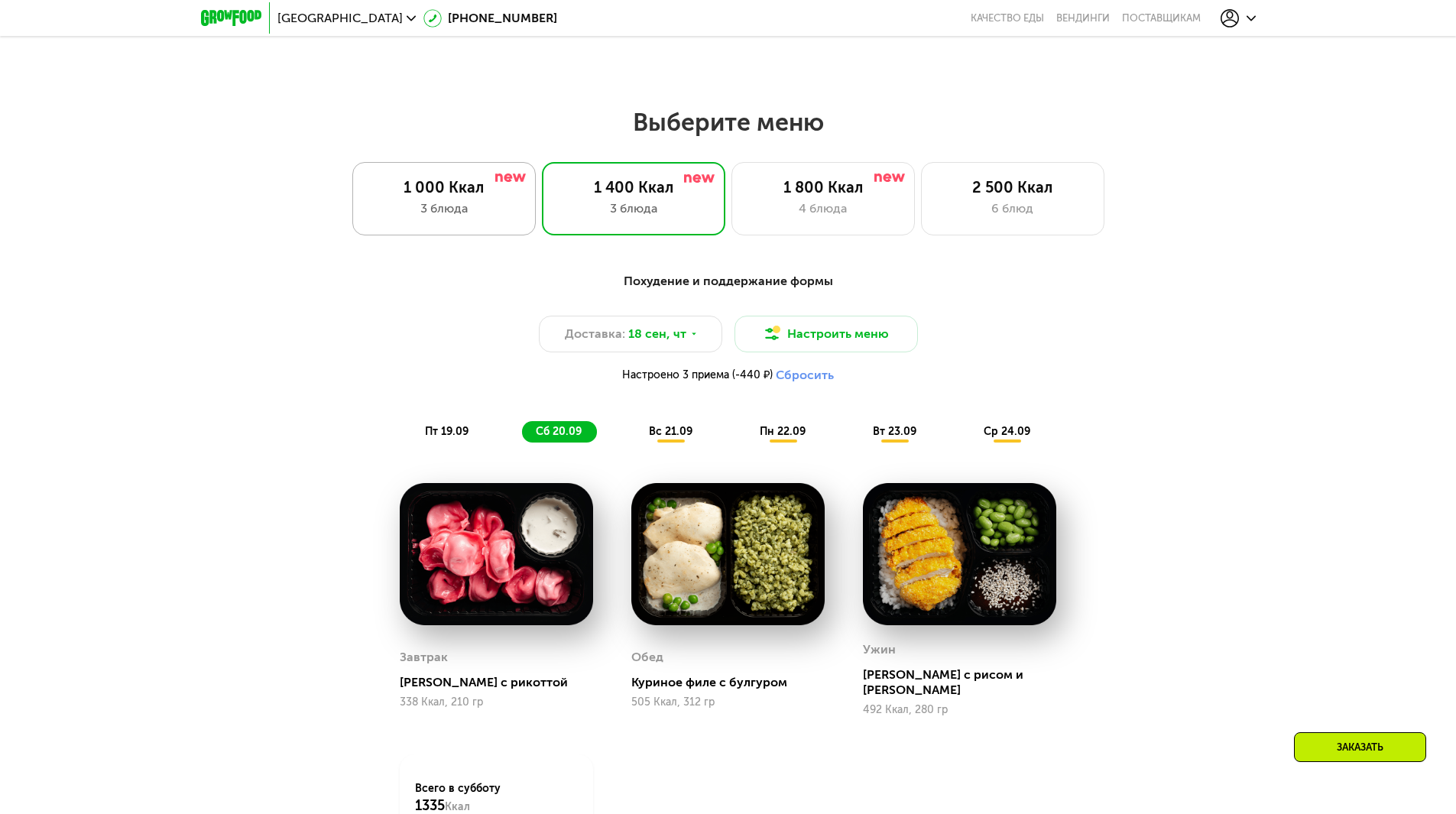
click at [502, 214] on div "3 блюда" at bounding box center [443, 209] width 151 height 19
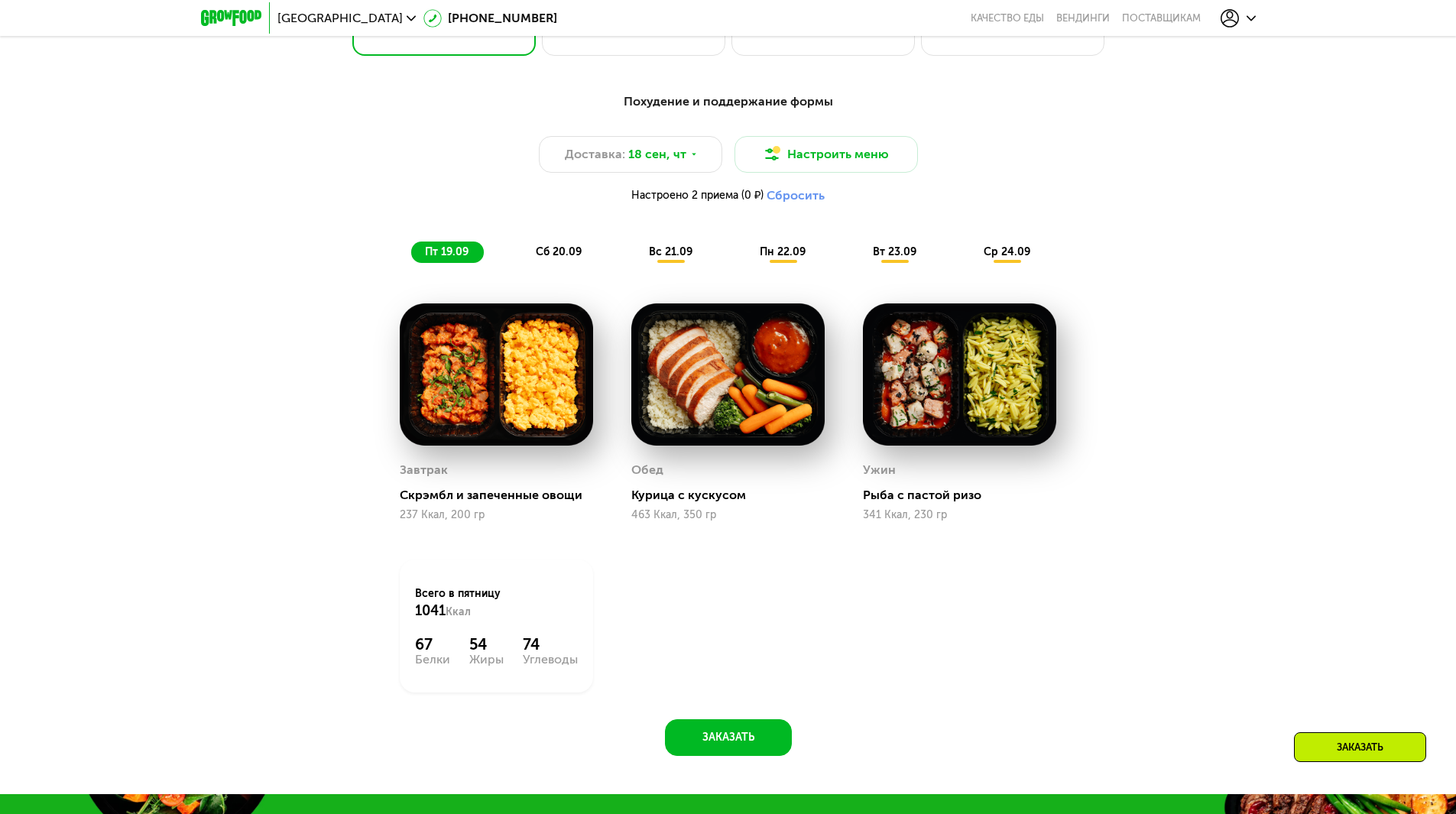
scroll to position [1343, 0]
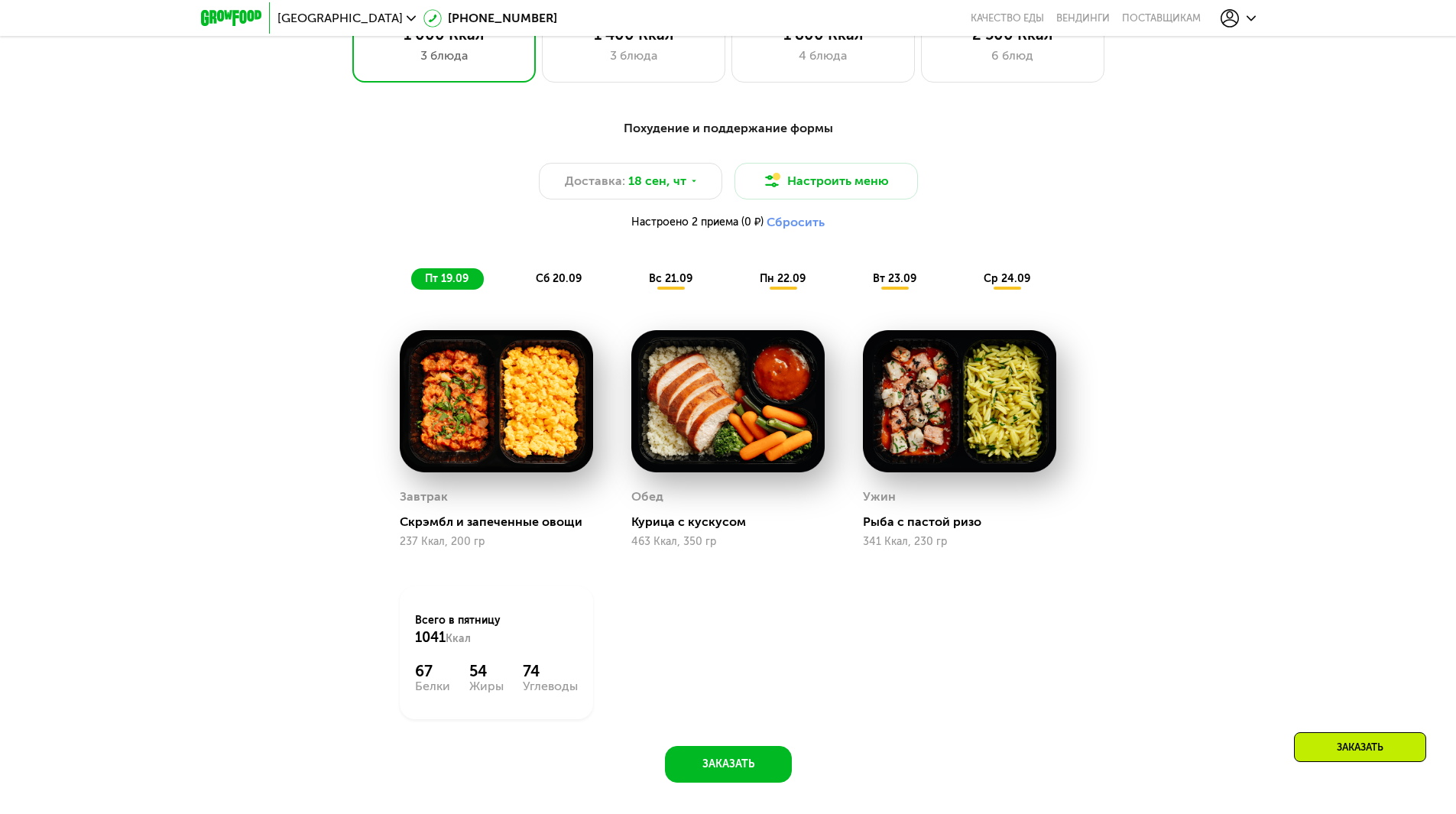
click at [557, 277] on span "сб 20.09" at bounding box center [559, 278] width 46 height 13
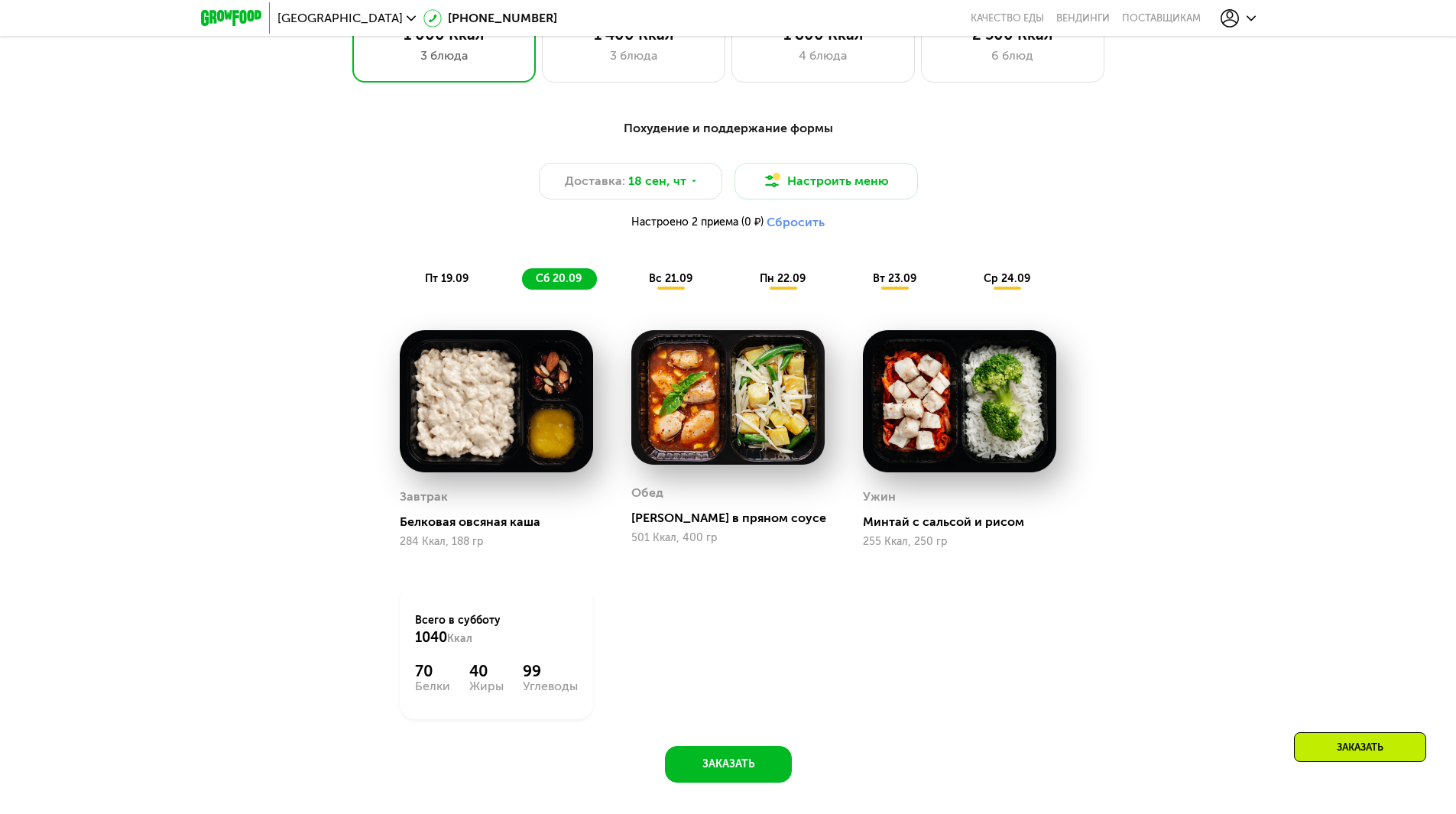
click at [649, 285] on span "вс 21.09" at bounding box center [671, 278] width 44 height 13
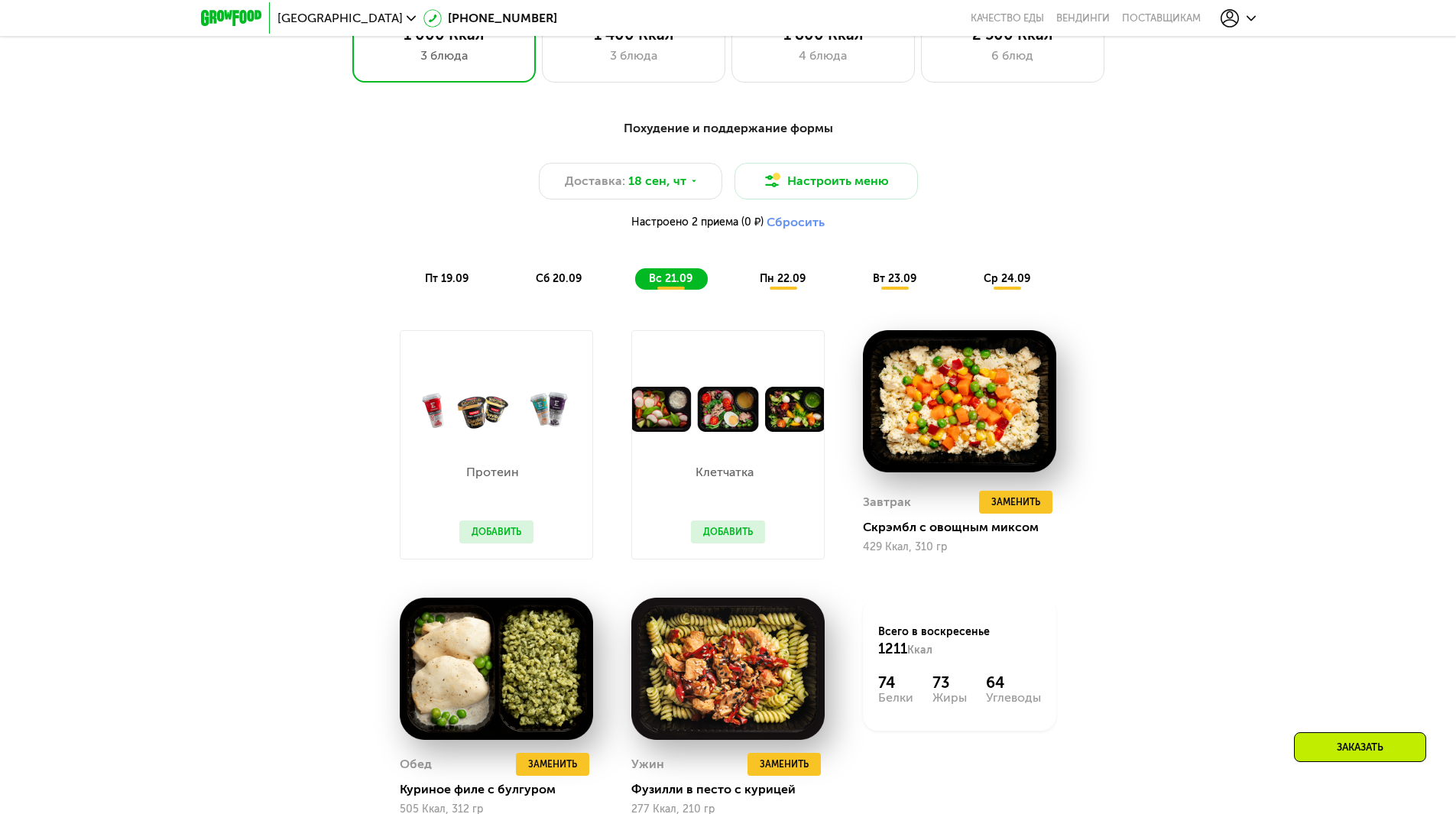
click at [779, 281] on span "пн 22.09" at bounding box center [782, 278] width 46 height 13
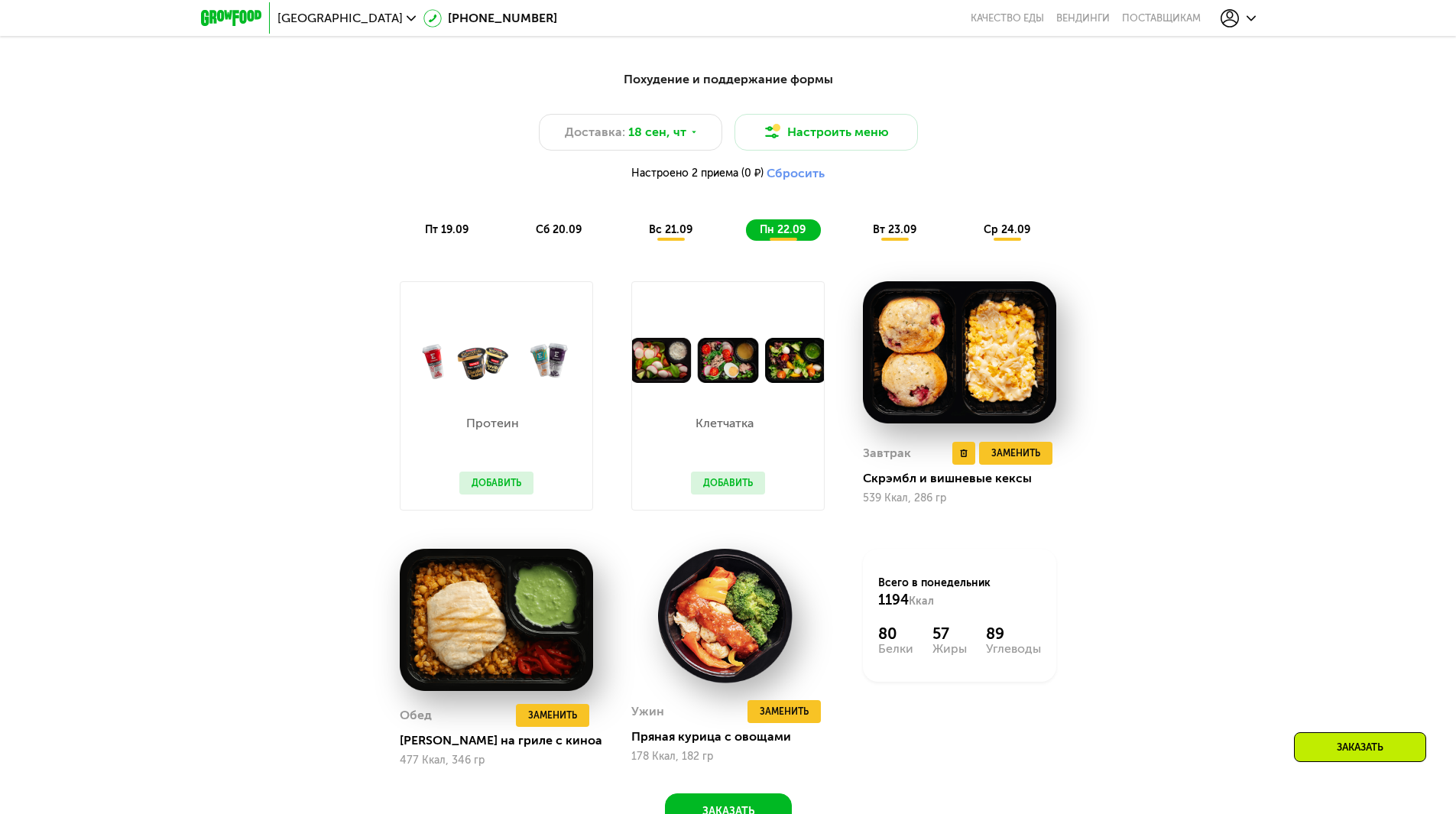
scroll to position [1420, 0]
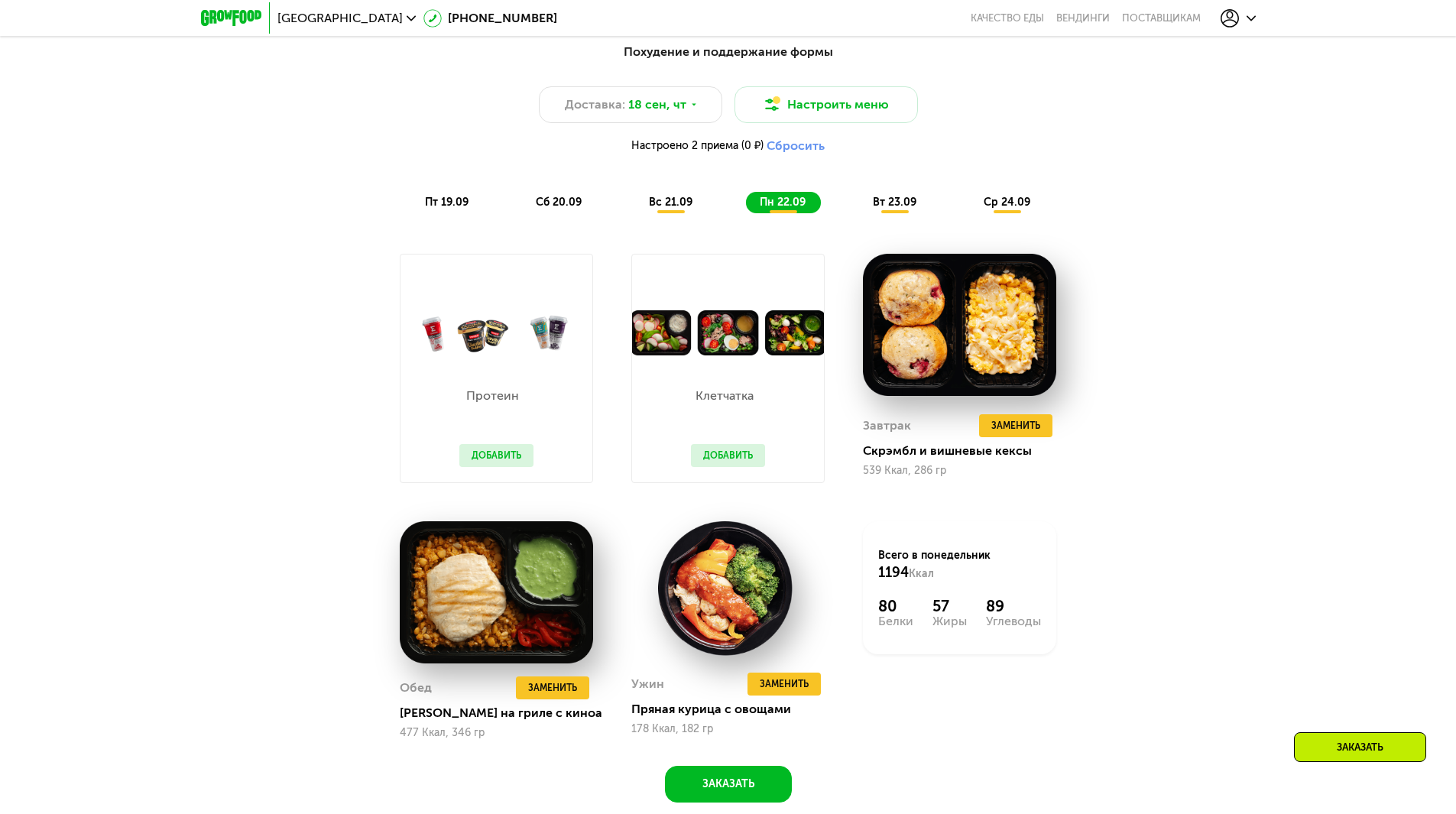
click at [908, 214] on div "вт 23.09" at bounding box center [894, 203] width 72 height 22
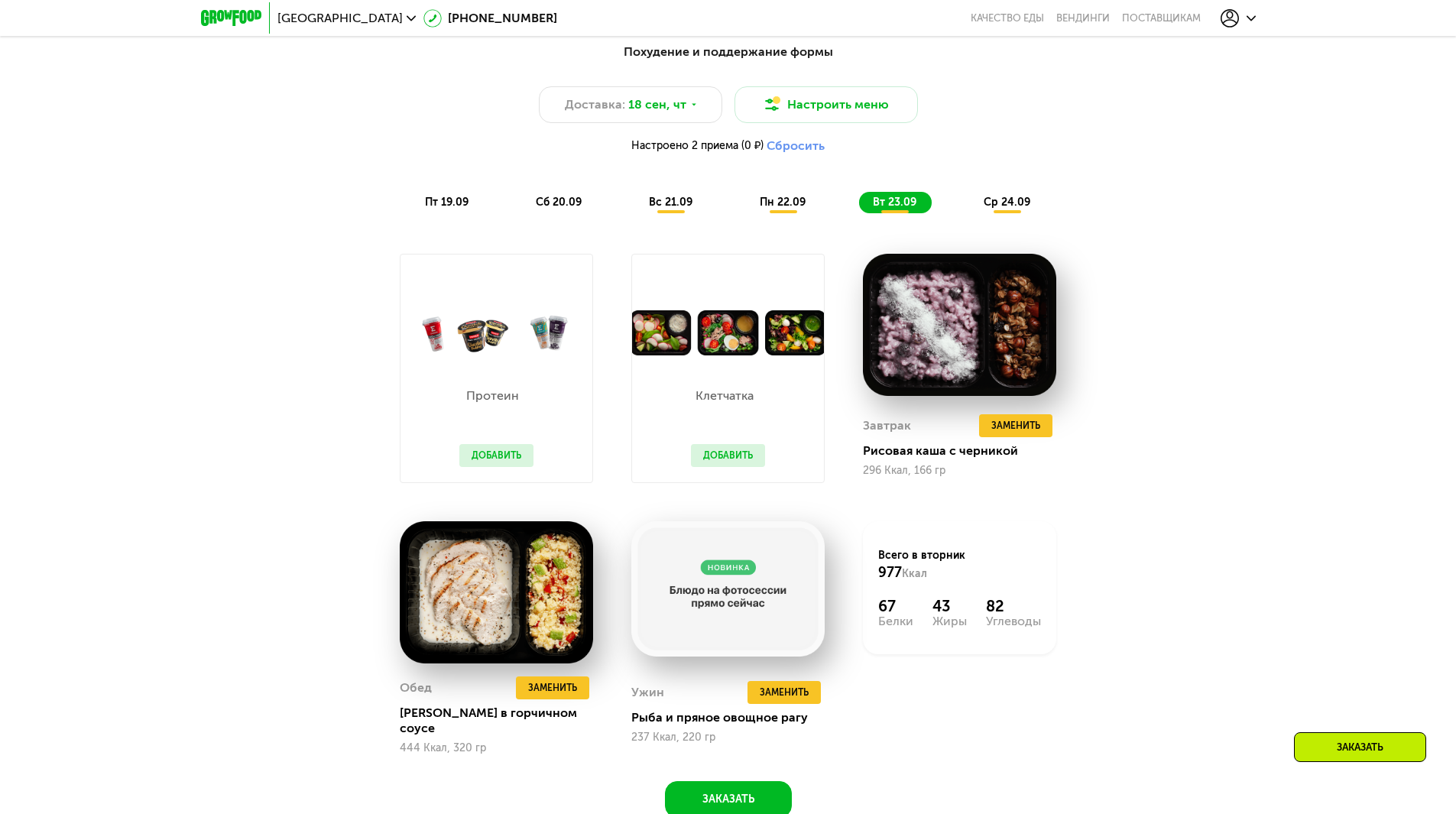
click at [1007, 202] on span "ср 24.09" at bounding box center [1006, 202] width 46 height 13
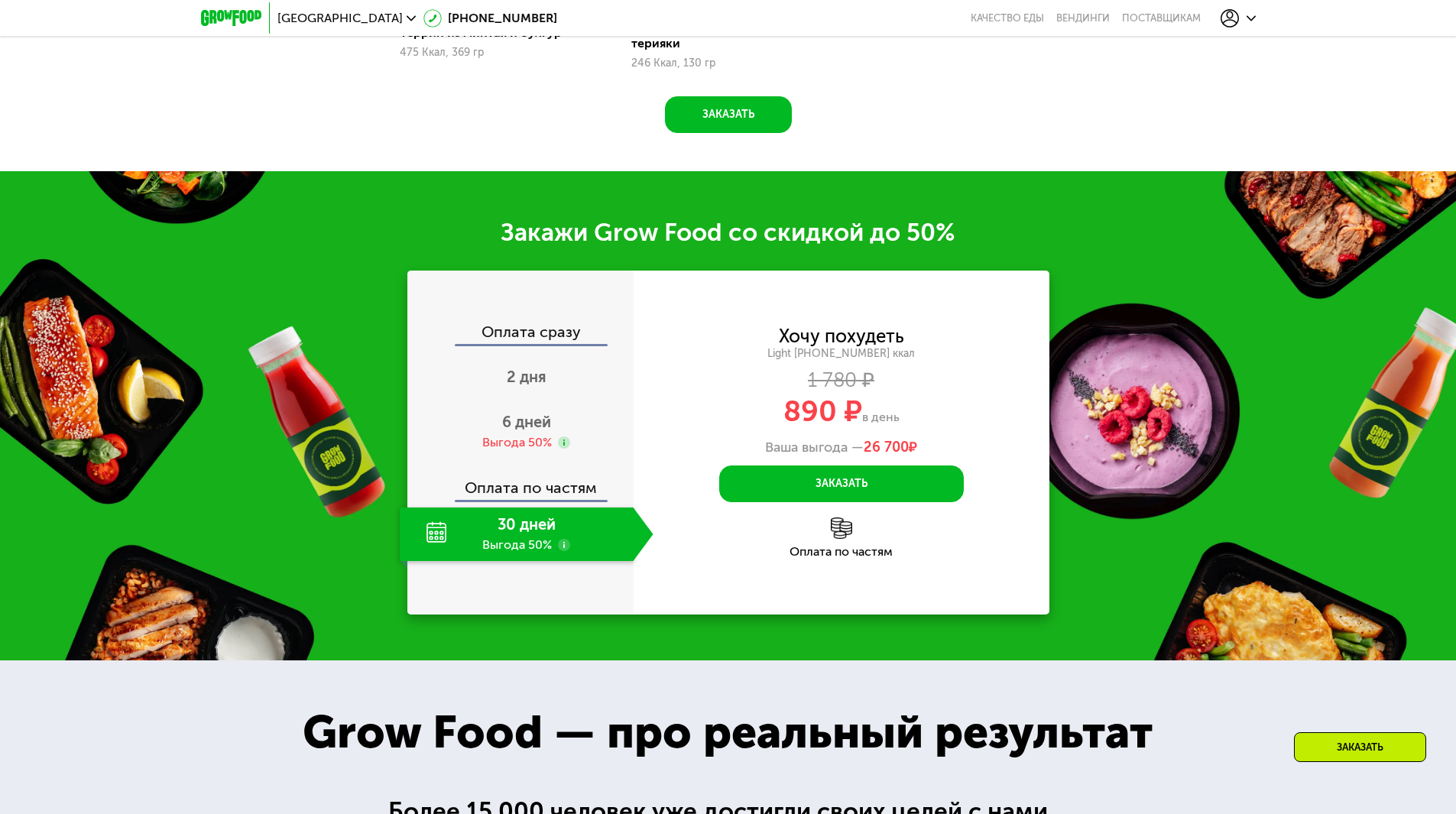
scroll to position [2108, 0]
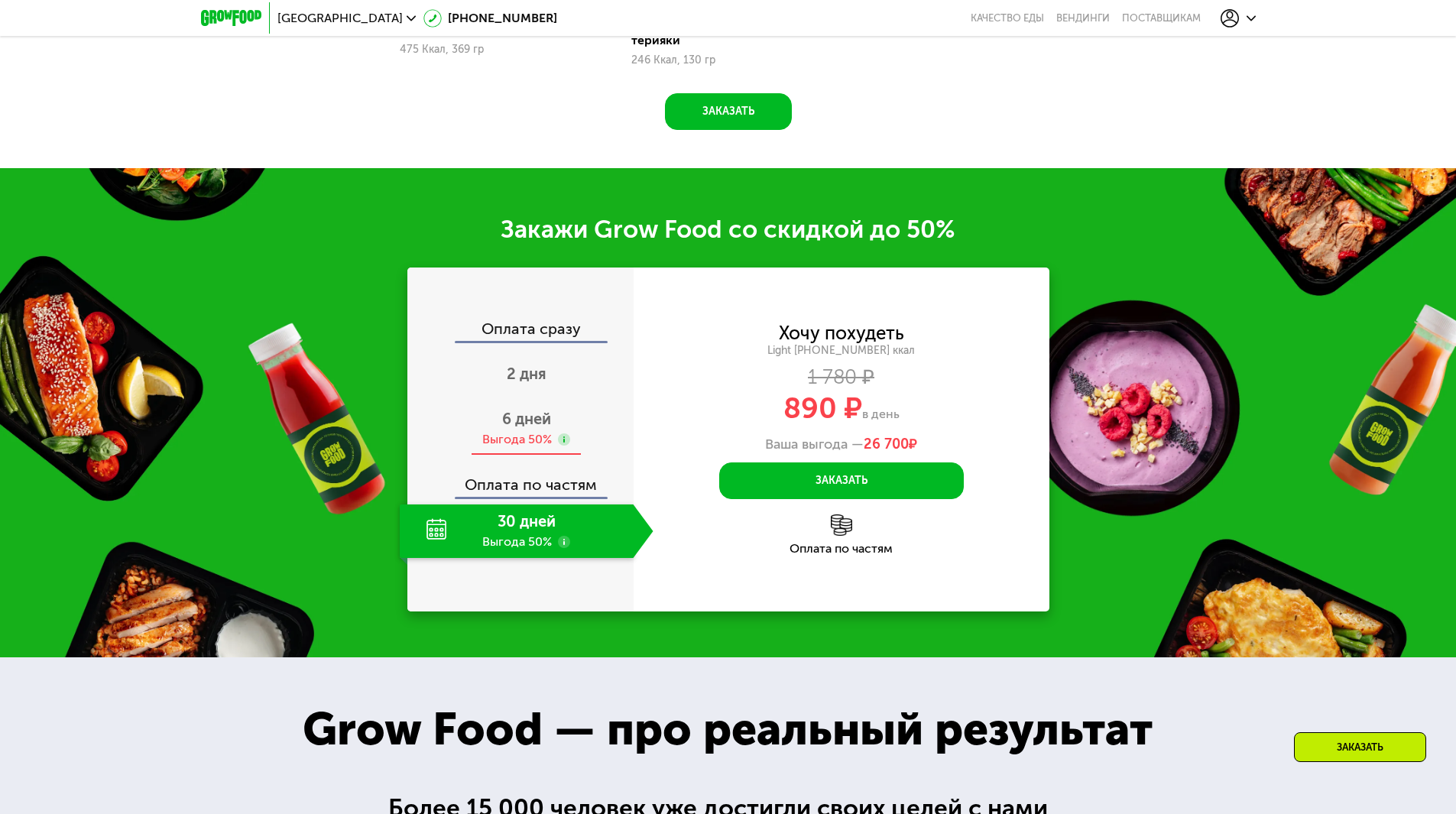
click at [563, 433] on use at bounding box center [564, 439] width 12 height 12
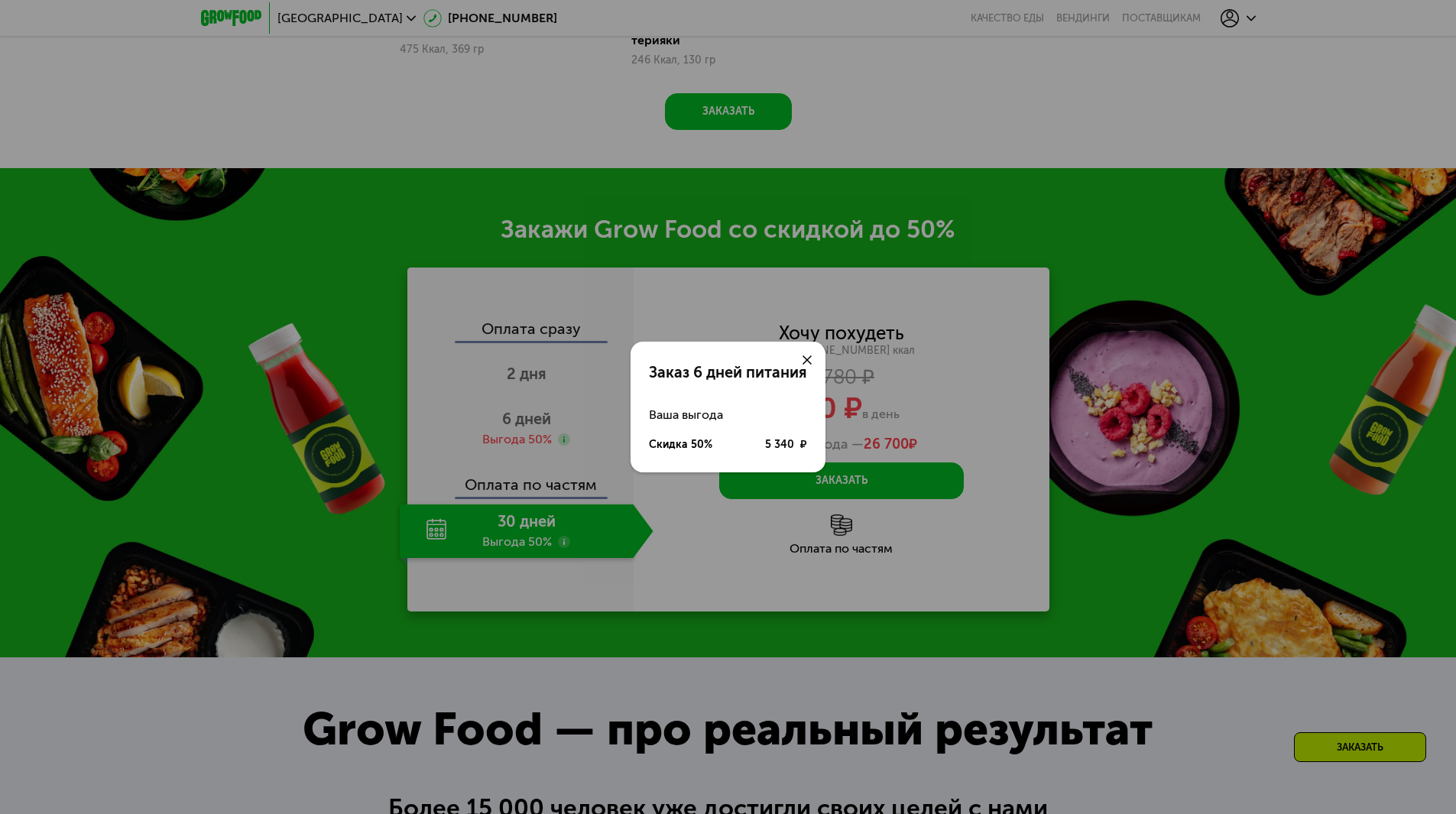
click at [805, 361] on icon at bounding box center [806, 359] width 9 height 9
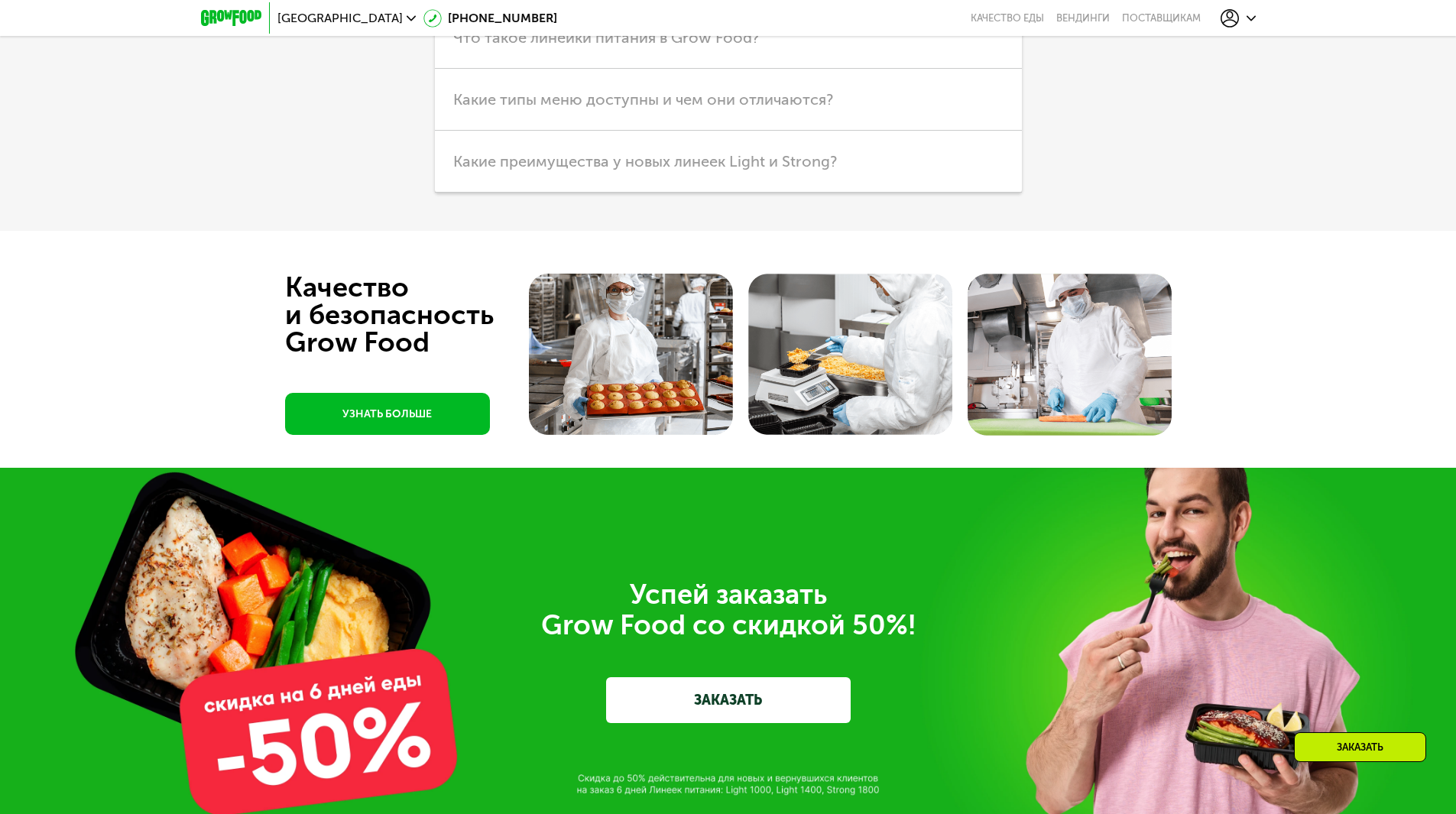
scroll to position [4886, 0]
